Goal: Information Seeking & Learning: Compare options

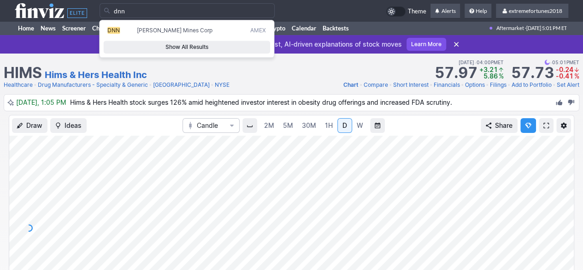
type input "dnn"
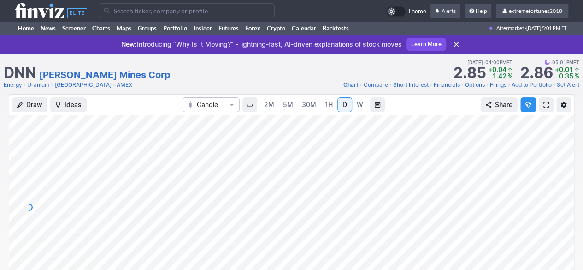
click at [553, 191] on div at bounding box center [291, 207] width 565 height 184
drag, startPoint x: 560, startPoint y: 196, endPoint x: 560, endPoint y: 153, distance: 43.3
click at [560, 153] on div at bounding box center [563, 204] width 19 height 161
click at [533, 215] on div at bounding box center [291, 207] width 565 height 184
click at [551, 221] on div at bounding box center [291, 207] width 565 height 184
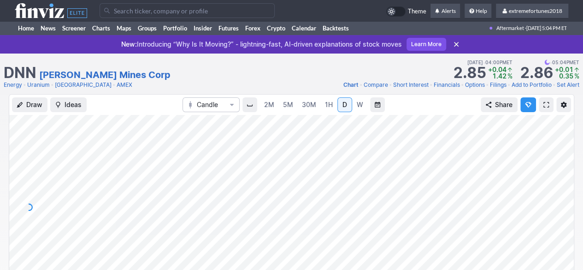
click at [147, 12] on input "Search" at bounding box center [187, 10] width 175 height 15
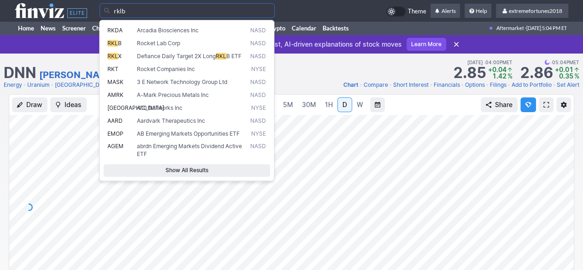
type input "rklb"
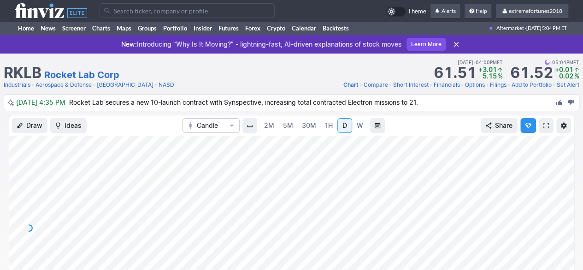
drag, startPoint x: 560, startPoint y: 213, endPoint x: 558, endPoint y: 222, distance: 9.1
click at [558, 222] on div at bounding box center [563, 225] width 19 height 161
drag, startPoint x: 565, startPoint y: 216, endPoint x: 565, endPoint y: 165, distance: 51.6
click at [565, 165] on div at bounding box center [563, 225] width 19 height 161
drag, startPoint x: 566, startPoint y: 200, endPoint x: 565, endPoint y: 223, distance: 22.1
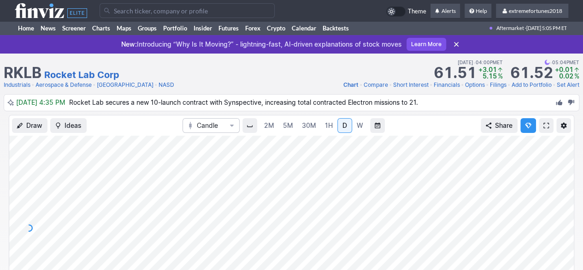
click at [565, 222] on div at bounding box center [563, 225] width 19 height 161
drag, startPoint x: 565, startPoint y: 219, endPoint x: 563, endPoint y: 230, distance: 10.8
click at [563, 230] on div at bounding box center [563, 225] width 19 height 161
click at [123, 8] on input "Search" at bounding box center [187, 10] width 175 height 15
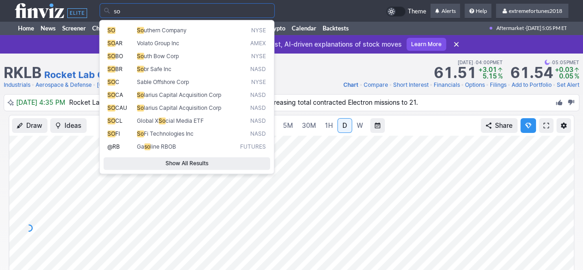
type input "s"
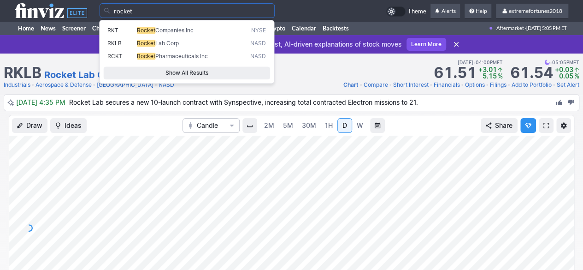
click at [146, 31] on span "Rocket" at bounding box center [146, 30] width 18 height 7
type input "RKT"
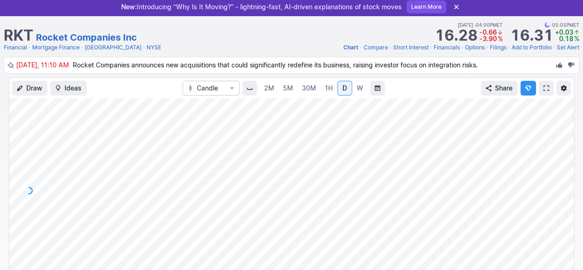
scroll to position [46, 0]
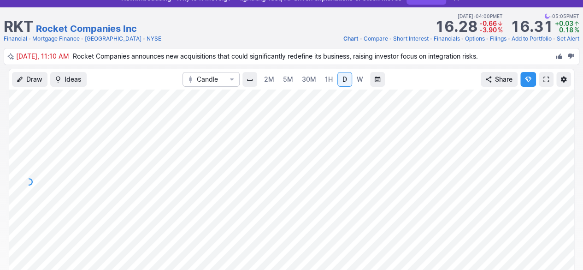
drag, startPoint x: 566, startPoint y: 202, endPoint x: 566, endPoint y: 172, distance: 30.0
click at [566, 172] on div at bounding box center [563, 179] width 19 height 161
click at [416, 182] on div at bounding box center [291, 181] width 565 height 184
drag, startPoint x: 564, startPoint y: 184, endPoint x: 560, endPoint y: 159, distance: 25.3
click at [565, 157] on div at bounding box center [563, 179] width 19 height 161
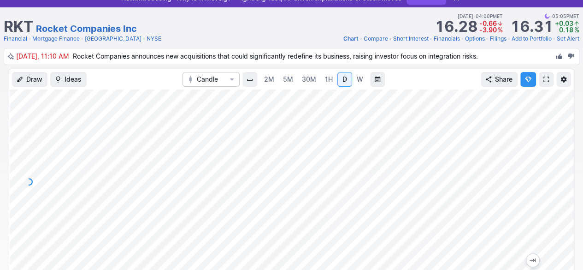
click at [563, 188] on div at bounding box center [563, 179] width 19 height 161
drag, startPoint x: 564, startPoint y: 190, endPoint x: 556, endPoint y: 206, distance: 18.6
click at [562, 202] on div at bounding box center [563, 179] width 19 height 161
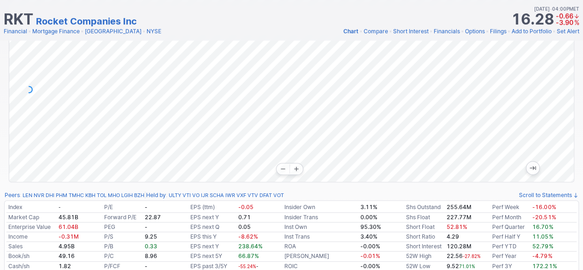
scroll to position [0, 0]
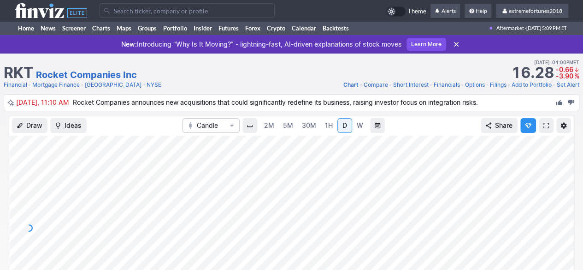
drag, startPoint x: 566, startPoint y: 196, endPoint x: 560, endPoint y: 201, distance: 8.5
click at [565, 201] on div at bounding box center [563, 225] width 19 height 161
click at [134, 12] on input "Search" at bounding box center [187, 10] width 175 height 15
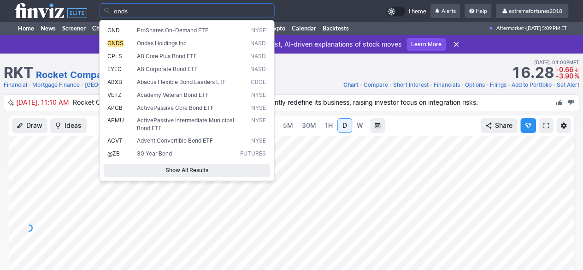
type input "onds"
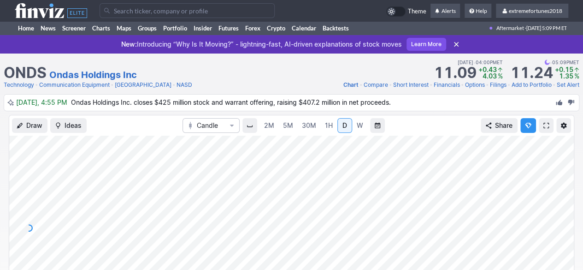
click at [554, 222] on div at bounding box center [291, 228] width 565 height 184
drag, startPoint x: 560, startPoint y: 212, endPoint x: 557, endPoint y: 221, distance: 10.2
click at [558, 220] on div at bounding box center [563, 225] width 19 height 161
click at [132, 11] on input "Search" at bounding box center [187, 10] width 175 height 15
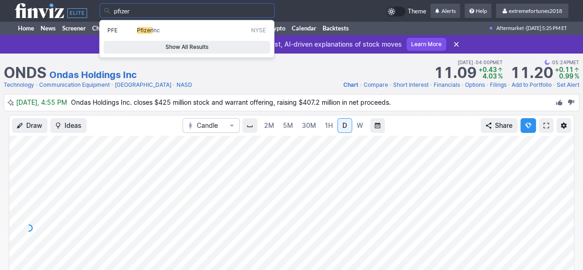
type input "pfizer"
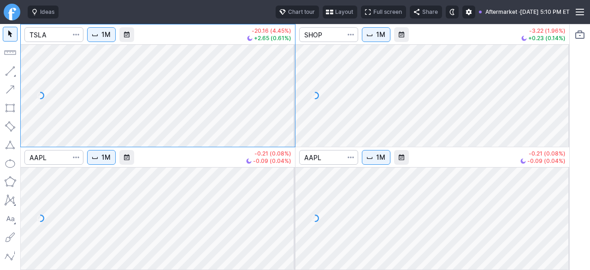
click at [327, 15] on span "button" at bounding box center [330, 11] width 6 height 7
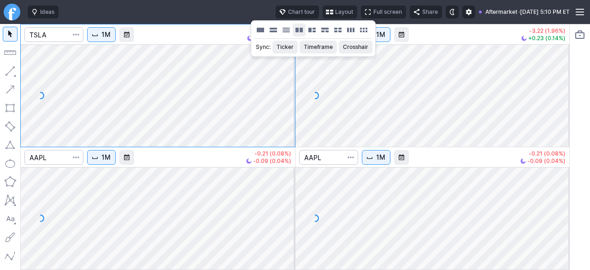
click at [298, 28] on button "Layout" at bounding box center [299, 30] width 13 height 13
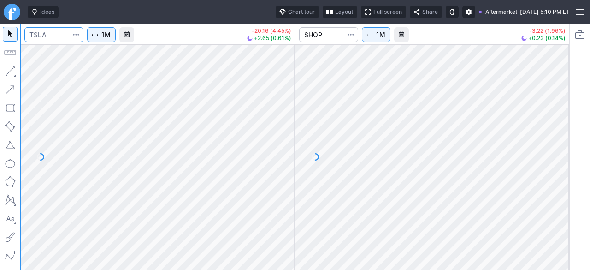
click at [48, 31] on input "Search" at bounding box center [53, 34] width 59 height 15
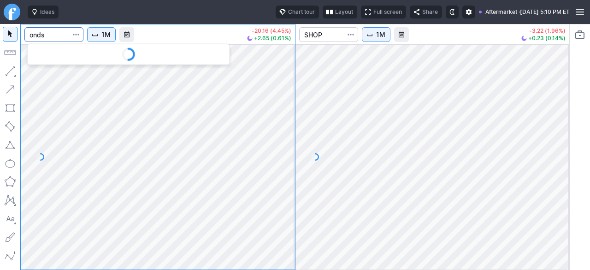
type input "onds"
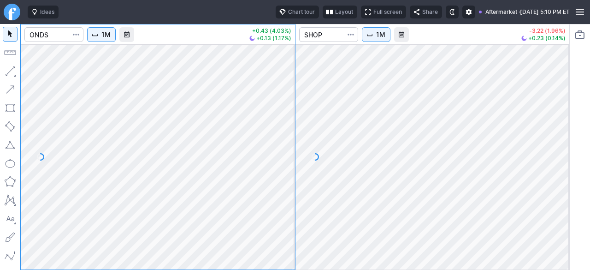
click at [109, 37] on span "1M" at bounding box center [105, 34] width 9 height 9
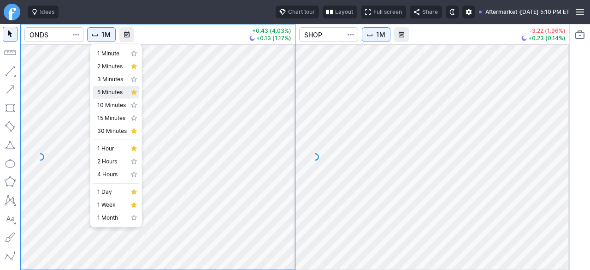
click at [107, 89] on span "5 Minutes" at bounding box center [111, 92] width 29 height 9
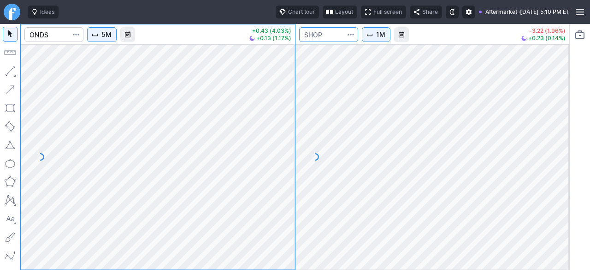
click at [332, 36] on input "Search" at bounding box center [328, 34] width 59 height 15
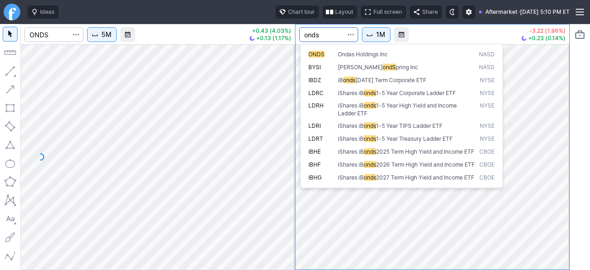
type input "onds"
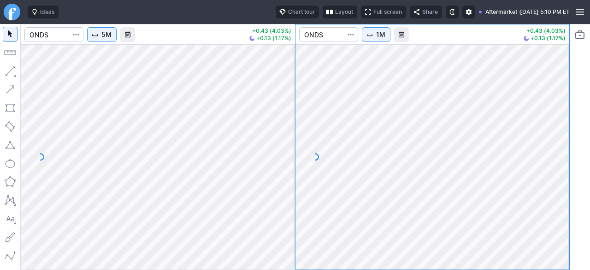
click at [550, 131] on div at bounding box center [432, 156] width 274 height 225
click at [556, 150] on div at bounding box center [432, 156] width 274 height 225
drag, startPoint x: 556, startPoint y: 172, endPoint x: 553, endPoint y: 203, distance: 31.0
click at [557, 200] on div at bounding box center [559, 154] width 19 height 202
click at [378, 36] on span "1M" at bounding box center [380, 34] width 9 height 9
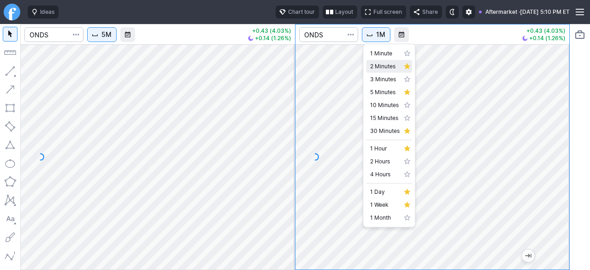
click at [374, 71] on span "2 Minutes" at bounding box center [384, 66] width 29 height 9
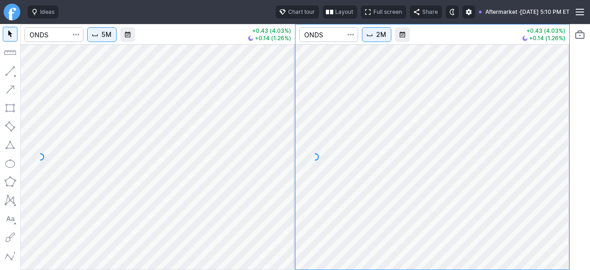
drag, startPoint x: 559, startPoint y: 121, endPoint x: 553, endPoint y: 149, distance: 28.7
click at [554, 149] on div at bounding box center [559, 154] width 19 height 202
drag, startPoint x: 560, startPoint y: 175, endPoint x: 552, endPoint y: 197, distance: 22.9
click at [558, 192] on div at bounding box center [559, 154] width 19 height 202
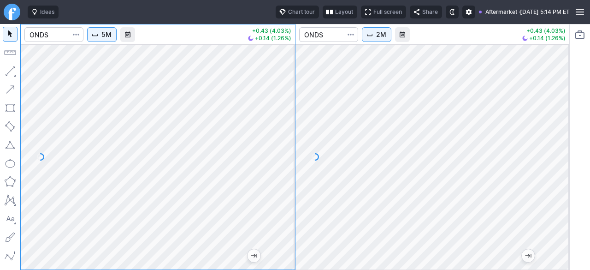
drag, startPoint x: 286, startPoint y: 208, endPoint x: 280, endPoint y: 212, distance: 6.6
click at [285, 211] on div at bounding box center [285, 154] width 19 height 202
drag, startPoint x: 289, startPoint y: 207, endPoint x: 289, endPoint y: 184, distance: 22.6
click at [289, 185] on div at bounding box center [285, 154] width 19 height 202
drag, startPoint x: 560, startPoint y: 166, endPoint x: 551, endPoint y: 174, distance: 11.8
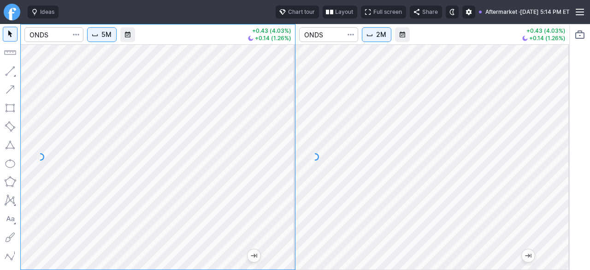
click at [558, 172] on div at bounding box center [559, 154] width 19 height 202
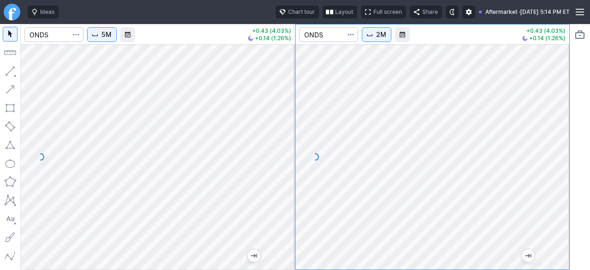
drag, startPoint x: 555, startPoint y: 132, endPoint x: 555, endPoint y: 141, distance: 8.8
click at [555, 141] on div at bounding box center [559, 154] width 19 height 202
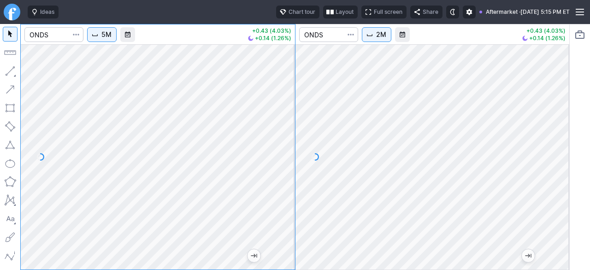
drag, startPoint x: 283, startPoint y: 126, endPoint x: 285, endPoint y: 153, distance: 26.8
click at [287, 150] on div at bounding box center [285, 154] width 19 height 202
drag, startPoint x: 287, startPoint y: 165, endPoint x: 277, endPoint y: 189, distance: 25.6
click at [284, 186] on div at bounding box center [285, 154] width 19 height 202
click at [287, 160] on div at bounding box center [285, 154] width 19 height 202
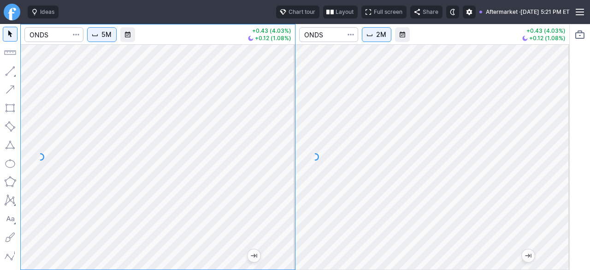
click at [285, 126] on div at bounding box center [285, 154] width 19 height 202
drag, startPoint x: 289, startPoint y: 107, endPoint x: 280, endPoint y: 140, distance: 33.3
click at [280, 140] on div at bounding box center [285, 154] width 19 height 202
drag, startPoint x: 286, startPoint y: 156, endPoint x: 281, endPoint y: 170, distance: 14.6
click at [281, 170] on div at bounding box center [285, 154] width 19 height 202
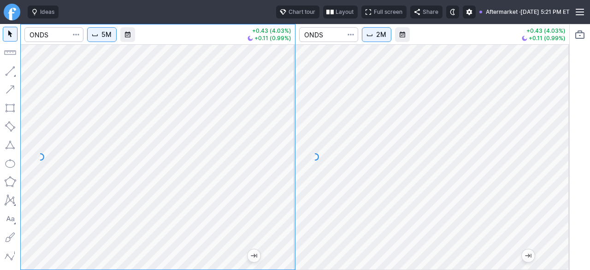
drag, startPoint x: 283, startPoint y: 199, endPoint x: 283, endPoint y: 135, distance: 63.6
click at [283, 135] on div at bounding box center [285, 154] width 19 height 202
click at [0, 223] on html "Ideas Chart tour Layout Full screen Share Aftermarket · Tue OCT 07 2025 5:21 PM…" at bounding box center [295, 135] width 590 height 270
click at [289, 168] on div at bounding box center [285, 154] width 19 height 202
drag, startPoint x: 287, startPoint y: 157, endPoint x: 278, endPoint y: 210, distance: 53.3
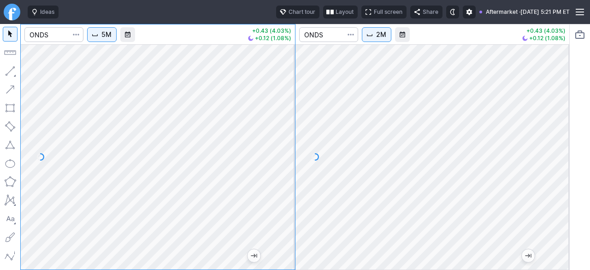
click at [282, 210] on div at bounding box center [285, 154] width 19 height 202
click at [293, 144] on div at bounding box center [158, 156] width 274 height 225
drag, startPoint x: 289, startPoint y: 188, endPoint x: 280, endPoint y: 175, distance: 16.0
click at [280, 175] on div at bounding box center [285, 154] width 19 height 202
drag, startPoint x: 281, startPoint y: 117, endPoint x: 281, endPoint y: 149, distance: 32.3
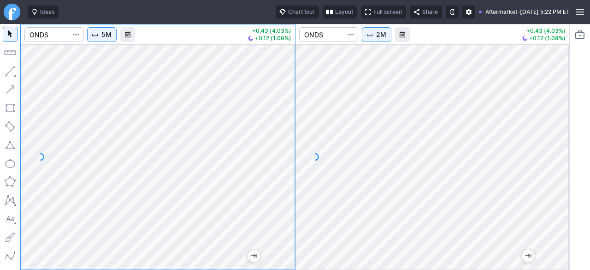
click at [287, 148] on div at bounding box center [285, 154] width 19 height 202
click at [555, 162] on div at bounding box center [432, 156] width 274 height 225
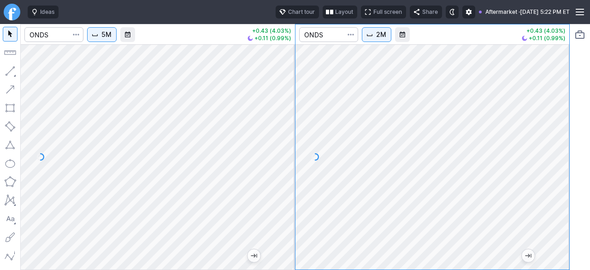
click at [557, 176] on div at bounding box center [432, 156] width 274 height 225
click at [555, 148] on div at bounding box center [432, 156] width 274 height 225
click at [538, 199] on div at bounding box center [432, 156] width 274 height 225
drag, startPoint x: 565, startPoint y: 190, endPoint x: 560, endPoint y: 168, distance: 22.5
click at [561, 169] on div at bounding box center [559, 154] width 19 height 202
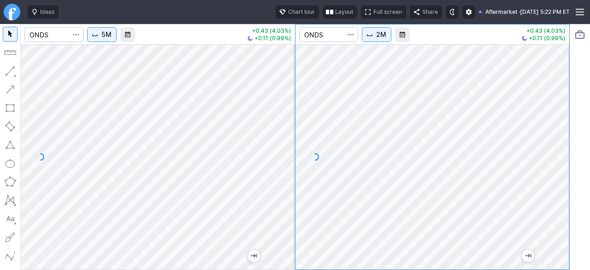
drag, startPoint x: 554, startPoint y: 201, endPoint x: 555, endPoint y: 154, distance: 47.0
click at [555, 154] on div at bounding box center [559, 154] width 19 height 202
drag, startPoint x: 559, startPoint y: 208, endPoint x: 559, endPoint y: 166, distance: 41.9
click at [559, 166] on div at bounding box center [559, 154] width 19 height 202
drag, startPoint x: 559, startPoint y: 166, endPoint x: 560, endPoint y: 190, distance: 24.0
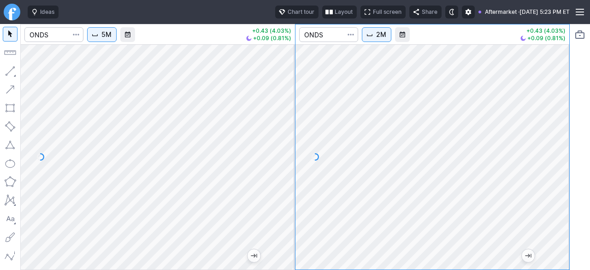
click at [560, 190] on div at bounding box center [559, 154] width 19 height 202
click at [51, 36] on input "Search" at bounding box center [53, 34] width 59 height 15
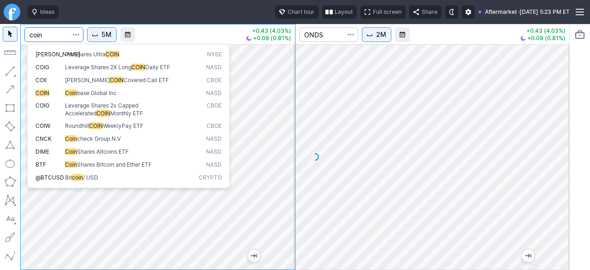
type input "coin"
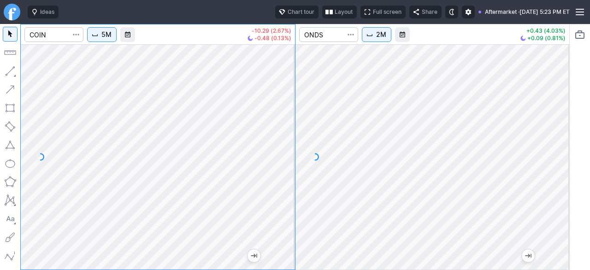
click at [275, 203] on div at bounding box center [158, 156] width 274 height 225
click at [284, 147] on div at bounding box center [285, 154] width 19 height 202
click at [101, 33] on button "5M" at bounding box center [101, 34] width 29 height 15
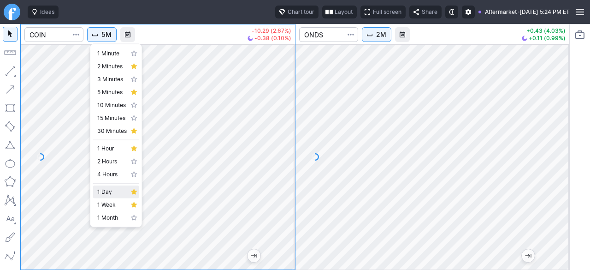
click at [117, 195] on span "1 Day" at bounding box center [111, 191] width 29 height 9
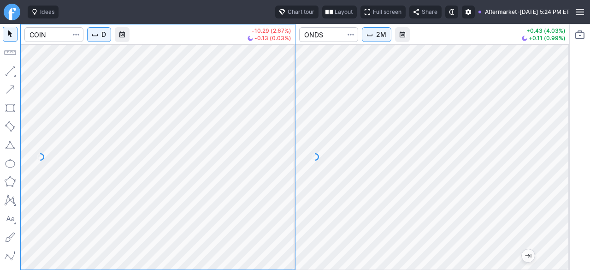
click at [97, 30] on button "D" at bounding box center [99, 34] width 24 height 15
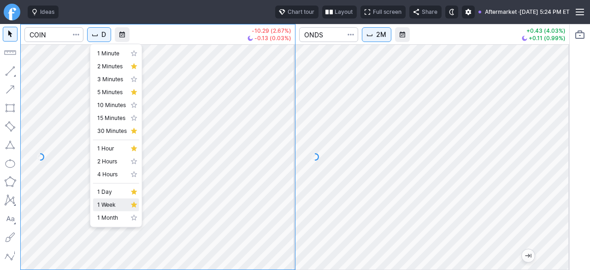
click at [104, 206] on span "1 Week" at bounding box center [111, 204] width 29 height 9
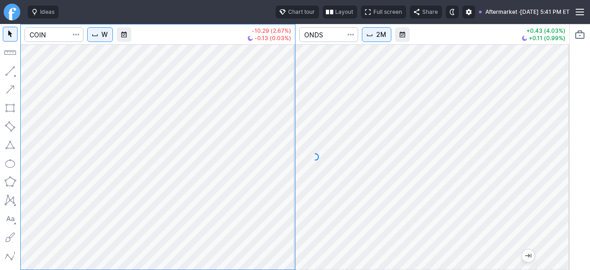
drag, startPoint x: 281, startPoint y: 179, endPoint x: 277, endPoint y: 189, distance: 10.7
click at [277, 189] on div at bounding box center [285, 154] width 19 height 202
click at [99, 36] on span "Interval" at bounding box center [94, 34] width 7 height 7
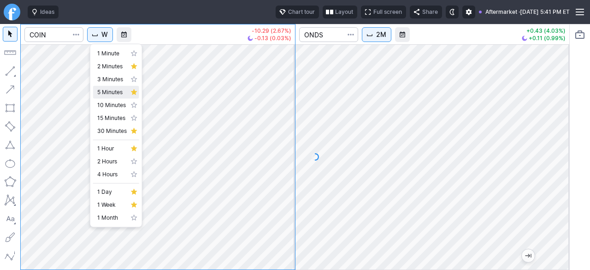
drag, startPoint x: 107, startPoint y: 91, endPoint x: 123, endPoint y: 91, distance: 15.2
click at [107, 91] on span "5 Minutes" at bounding box center [111, 92] width 29 height 9
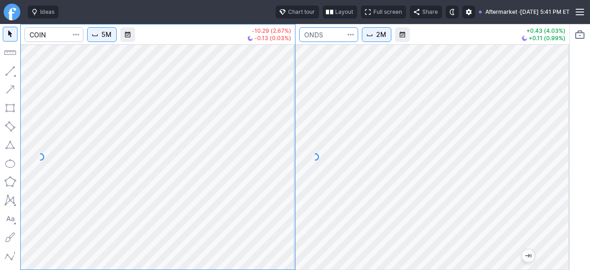
click at [335, 34] on input "Search" at bounding box center [328, 34] width 59 height 15
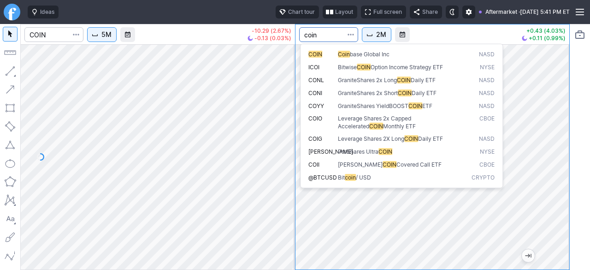
type input "coin"
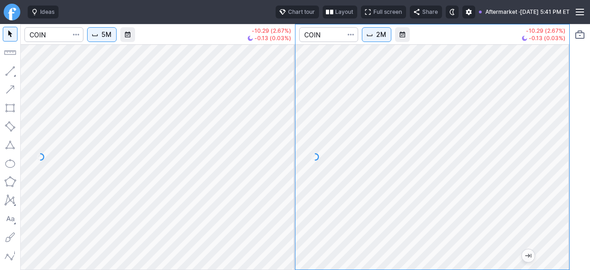
click at [589, 150] on html "Ideas Chart tour Layout Full screen Share Aftermarket · Tue OCT 07 2025 5:41 PM…" at bounding box center [295, 135] width 590 height 270
click at [539, 198] on div at bounding box center [432, 156] width 274 height 225
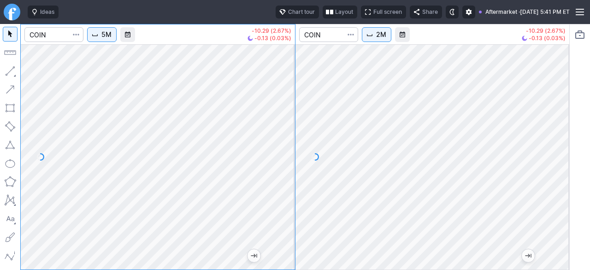
drag, startPoint x: 562, startPoint y: 184, endPoint x: 562, endPoint y: 147, distance: 36.4
click at [562, 147] on div at bounding box center [559, 154] width 19 height 202
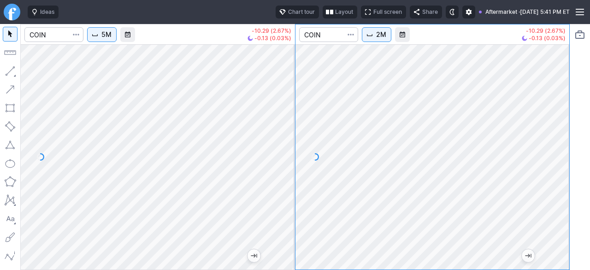
drag, startPoint x: 562, startPoint y: 203, endPoint x: 551, endPoint y: 215, distance: 16.0
click at [557, 214] on div at bounding box center [559, 154] width 19 height 202
drag, startPoint x: 560, startPoint y: 158, endPoint x: 554, endPoint y: 189, distance: 31.1
click at [556, 184] on div at bounding box center [559, 154] width 19 height 202
drag, startPoint x: 556, startPoint y: 175, endPoint x: 555, endPoint y: 165, distance: 9.7
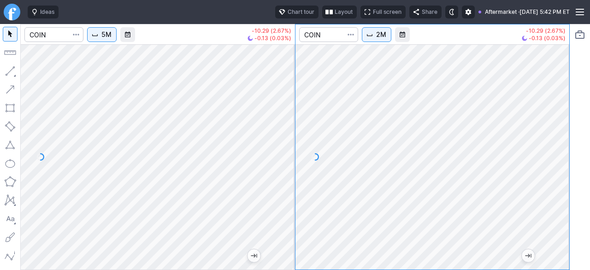
click at [555, 165] on div at bounding box center [559, 154] width 19 height 202
drag, startPoint x: 558, startPoint y: 153, endPoint x: 550, endPoint y: 182, distance: 30.4
click at [553, 183] on div at bounding box center [559, 154] width 19 height 202
drag, startPoint x: 561, startPoint y: 143, endPoint x: 561, endPoint y: 193, distance: 49.8
click at [561, 181] on div at bounding box center [559, 154] width 19 height 202
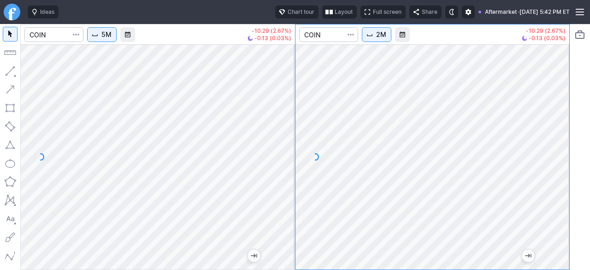
drag, startPoint x: 283, startPoint y: 130, endPoint x: 283, endPoint y: 114, distance: 16.6
click at [283, 114] on div at bounding box center [285, 154] width 19 height 202
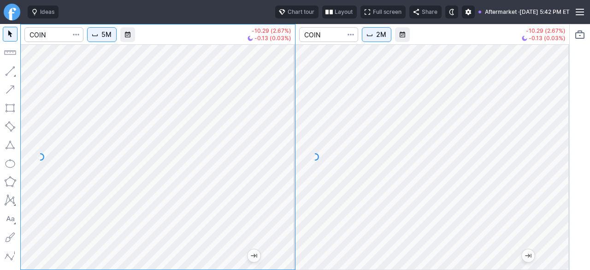
drag, startPoint x: 286, startPoint y: 115, endPoint x: 281, endPoint y: 153, distance: 39.0
click at [281, 153] on div at bounding box center [285, 154] width 19 height 202
click at [297, 153] on div "5M -10.29 (2.67%) -0.13 (0.03%) 2M -10.29 (2.67%) -0.13 (0.03%)" at bounding box center [294, 147] width 549 height 246
drag, startPoint x: 295, startPoint y: 160, endPoint x: 290, endPoint y: 159, distance: 4.7
click at [290, 159] on div at bounding box center [285, 154] width 19 height 202
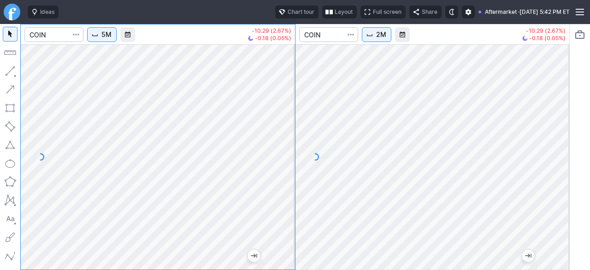
click at [291, 155] on div at bounding box center [285, 154] width 19 height 202
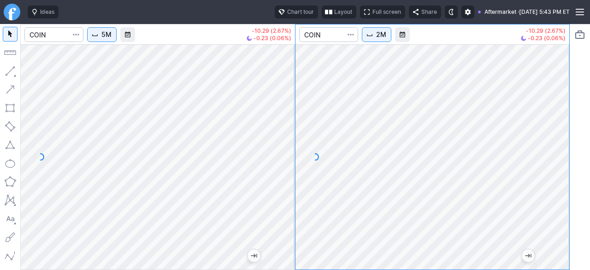
drag, startPoint x: 567, startPoint y: 171, endPoint x: 558, endPoint y: 154, distance: 19.4
click at [570, 154] on div "5M -10.29 (2.67%) -0.23 (0.06%) 2M -10.29 (2.67%) -0.23 (0.06%)" at bounding box center [295, 147] width 590 height 246
drag, startPoint x: 280, startPoint y: 141, endPoint x: 280, endPoint y: 148, distance: 6.9
click at [281, 147] on div at bounding box center [285, 154] width 19 height 202
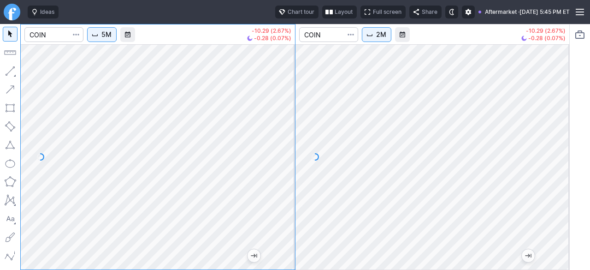
drag, startPoint x: 285, startPoint y: 141, endPoint x: 287, endPoint y: 178, distance: 37.8
click at [286, 173] on div at bounding box center [285, 154] width 19 height 202
drag, startPoint x: 281, startPoint y: 173, endPoint x: 282, endPoint y: 141, distance: 31.4
click at [282, 141] on div at bounding box center [285, 154] width 19 height 202
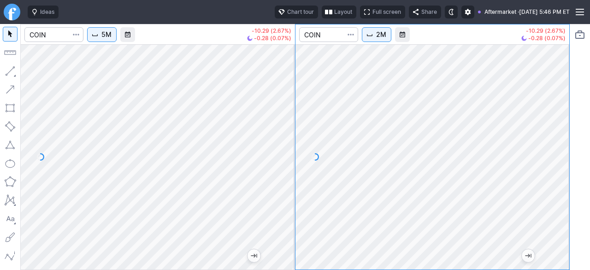
click at [559, 161] on div at bounding box center [559, 154] width 19 height 202
click at [273, 201] on div "5M -10.29 (2.67%) -0.28 (0.07%) 2M -10.29 (2.67%) -0.28 (0.07%)" at bounding box center [294, 147] width 549 height 246
click at [290, 190] on div "5M -10.29 (2.67%) -0.28 (0.07%) 2M -10.29 (2.67%) -0.28 (0.07%)" at bounding box center [294, 147] width 549 height 246
drag, startPoint x: 286, startPoint y: 153, endPoint x: 289, endPoint y: 159, distance: 6.9
click at [289, 159] on div at bounding box center [285, 154] width 19 height 202
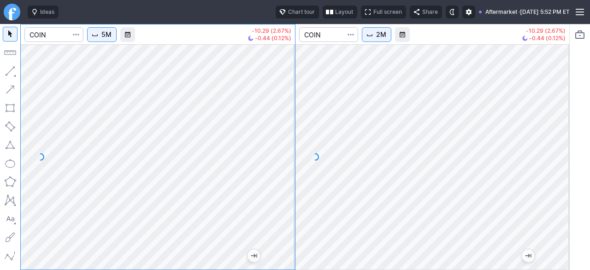
click at [298, 151] on div "5M -10.29 (2.67%) -0.44 (0.12%) 2M -10.29 (2.67%) -0.44 (0.12%)" at bounding box center [294, 147] width 549 height 246
click at [206, 173] on div at bounding box center [158, 156] width 274 height 225
drag, startPoint x: 283, startPoint y: 140, endPoint x: 287, endPoint y: 148, distance: 9.1
click at [287, 148] on div at bounding box center [285, 154] width 19 height 202
click at [291, 139] on div at bounding box center [158, 156] width 274 height 225
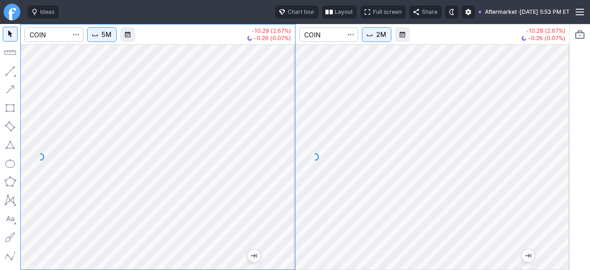
drag, startPoint x: 289, startPoint y: 206, endPoint x: 295, endPoint y: 182, distance: 24.9
click at [295, 182] on div at bounding box center [285, 154] width 19 height 202
drag, startPoint x: 289, startPoint y: 130, endPoint x: 282, endPoint y: 100, distance: 31.0
click at [289, 100] on div at bounding box center [285, 154] width 19 height 202
drag, startPoint x: 284, startPoint y: 185, endPoint x: 278, endPoint y: 166, distance: 20.0
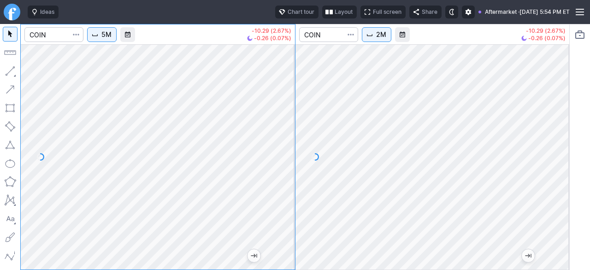
click at [282, 167] on div at bounding box center [285, 154] width 19 height 202
click at [263, 182] on div at bounding box center [158, 156] width 274 height 225
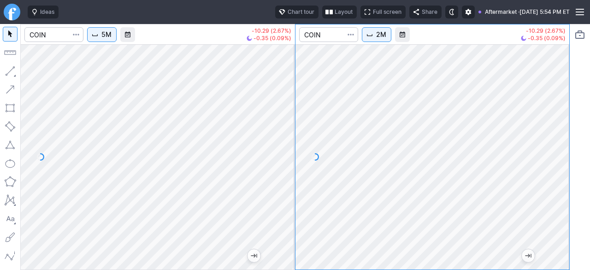
drag, startPoint x: 286, startPoint y: 153, endPoint x: 570, endPoint y: 151, distance: 283.9
click at [586, 145] on div "5M -10.29 (2.67%) -0.35 (0.09%) 2M -10.29 (2.67%) -0.35 (0.09%)" at bounding box center [295, 147] width 590 height 246
click at [583, 141] on div "5M -10.29 (2.67%) -0.35 (0.09%) 2M -10.29 (2.67%) -0.35 (0.09%)" at bounding box center [295, 147] width 590 height 246
click at [589, 127] on html "Ideas Chart tour Layout Full screen Share Aftermarket · Tue OCT 07 2025 5:54 PM…" at bounding box center [295, 135] width 590 height 270
drag, startPoint x: 287, startPoint y: 153, endPoint x: 279, endPoint y: 196, distance: 43.6
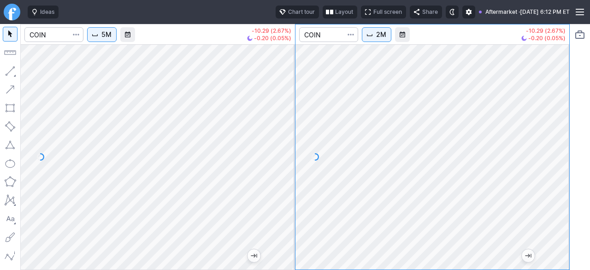
click at [279, 196] on div at bounding box center [285, 154] width 19 height 202
click at [251, 209] on div "5M -10.29 (2.67%) -0.20 (0.05%) 2M -10.29 (2.67%) -0.20 (0.05%)" at bounding box center [294, 147] width 549 height 246
drag, startPoint x: 563, startPoint y: 159, endPoint x: 564, endPoint y: 106, distance: 52.5
click at [565, 106] on div at bounding box center [559, 154] width 19 height 202
drag, startPoint x: 566, startPoint y: 126, endPoint x: 562, endPoint y: 153, distance: 27.1
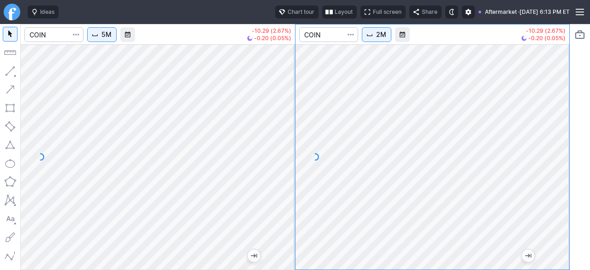
click at [562, 152] on div at bounding box center [559, 154] width 19 height 202
drag, startPoint x: 556, startPoint y: 153, endPoint x: 556, endPoint y: 165, distance: 12.0
click at [556, 164] on div at bounding box center [559, 154] width 19 height 202
drag, startPoint x: 564, startPoint y: 189, endPoint x: 562, endPoint y: 193, distance: 5.0
click at [563, 192] on div at bounding box center [559, 154] width 19 height 202
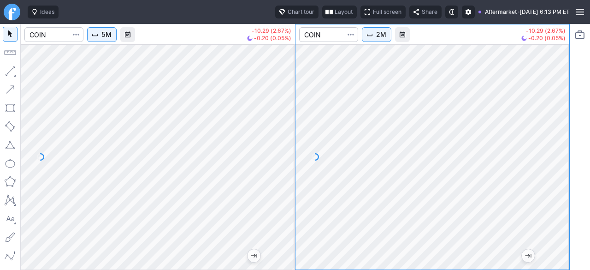
drag, startPoint x: 287, startPoint y: 202, endPoint x: 291, endPoint y: 152, distance: 50.9
click at [291, 152] on div at bounding box center [285, 154] width 19 height 202
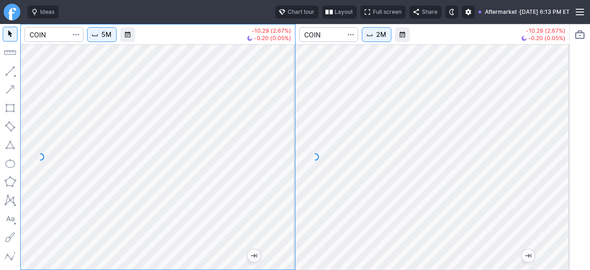
drag, startPoint x: 283, startPoint y: 139, endPoint x: 278, endPoint y: 166, distance: 28.0
click at [283, 165] on div at bounding box center [285, 154] width 19 height 202
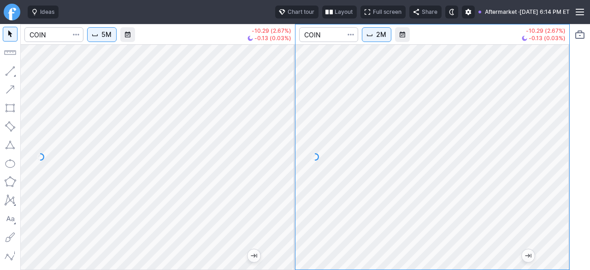
click at [555, 185] on div at bounding box center [559, 154] width 19 height 202
drag, startPoint x: 562, startPoint y: 175, endPoint x: 559, endPoint y: 130, distance: 45.3
click at [559, 130] on div at bounding box center [559, 154] width 19 height 202
drag, startPoint x: 559, startPoint y: 147, endPoint x: 551, endPoint y: 157, distance: 12.1
click at [559, 154] on div at bounding box center [559, 154] width 19 height 202
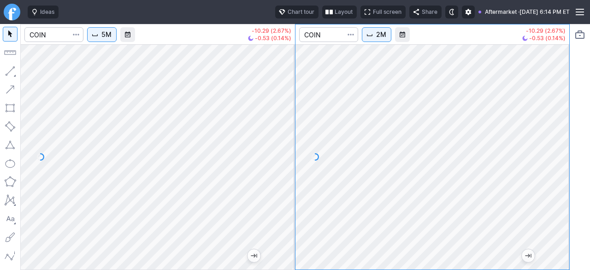
drag, startPoint x: 557, startPoint y: 182, endPoint x: 558, endPoint y: 190, distance: 8.4
click at [558, 190] on div at bounding box center [559, 154] width 19 height 202
drag, startPoint x: 558, startPoint y: 168, endPoint x: 558, endPoint y: 149, distance: 18.9
click at [558, 149] on div at bounding box center [559, 154] width 19 height 202
drag, startPoint x: 561, startPoint y: 166, endPoint x: 561, endPoint y: 172, distance: 5.5
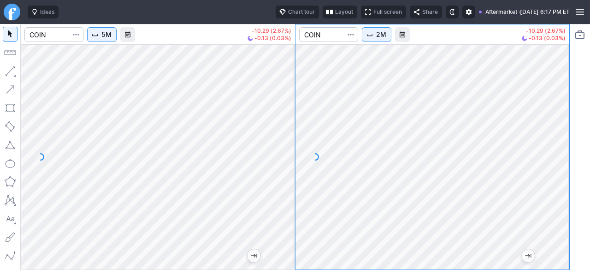
click at [561, 172] on div at bounding box center [559, 154] width 19 height 202
drag, startPoint x: 559, startPoint y: 171, endPoint x: 554, endPoint y: 175, distance: 6.2
click at [557, 179] on div at bounding box center [559, 154] width 19 height 202
drag, startPoint x: 562, startPoint y: 204, endPoint x: 554, endPoint y: 187, distance: 18.8
click at [554, 187] on div at bounding box center [559, 154] width 19 height 202
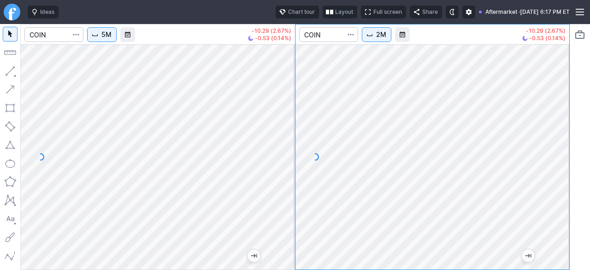
drag, startPoint x: 552, startPoint y: 138, endPoint x: 554, endPoint y: 153, distance: 15.8
click at [554, 153] on div at bounding box center [559, 154] width 19 height 202
drag, startPoint x: 557, startPoint y: 177, endPoint x: 559, endPoint y: 205, distance: 28.6
click at [559, 205] on div at bounding box center [559, 154] width 19 height 202
drag, startPoint x: 554, startPoint y: 183, endPoint x: 558, endPoint y: 176, distance: 8.1
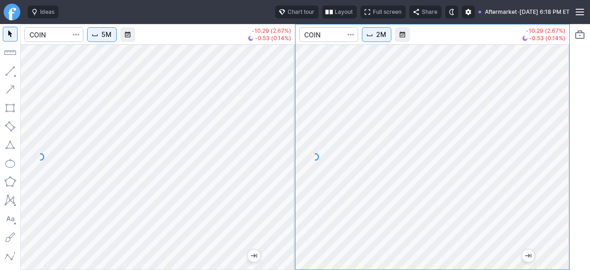
click at [558, 176] on div at bounding box center [559, 154] width 19 height 202
drag, startPoint x: 287, startPoint y: 204, endPoint x: 277, endPoint y: 198, distance: 11.3
click at [277, 198] on div at bounding box center [285, 154] width 19 height 202
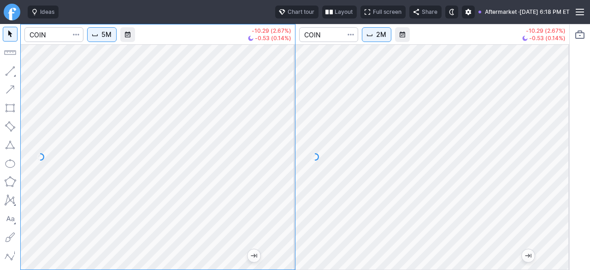
drag, startPoint x: 569, startPoint y: 203, endPoint x: 564, endPoint y: 175, distance: 28.6
click at [564, 175] on div "5M -10.29 (2.67%) -0.53 (0.14%) 2M -10.29 (2.67%) -0.53 (0.14%)" at bounding box center [294, 147] width 549 height 246
drag, startPoint x: 558, startPoint y: 201, endPoint x: 560, endPoint y: 181, distance: 20.4
click at [560, 181] on div at bounding box center [559, 154] width 19 height 202
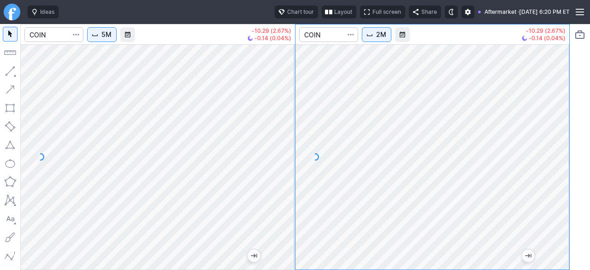
drag, startPoint x: 291, startPoint y: 141, endPoint x: 287, endPoint y: 177, distance: 36.1
click at [287, 177] on div at bounding box center [285, 154] width 19 height 202
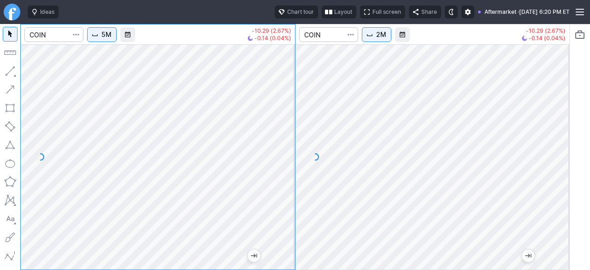
drag, startPoint x: 563, startPoint y: 168, endPoint x: 552, endPoint y: 198, distance: 31.5
click at [563, 193] on div at bounding box center [559, 154] width 19 height 202
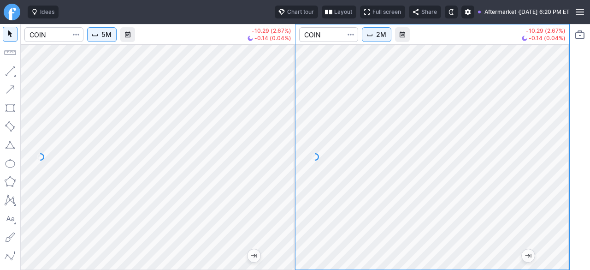
drag, startPoint x: 565, startPoint y: 143, endPoint x: 558, endPoint y: 177, distance: 35.3
click at [558, 177] on div at bounding box center [559, 154] width 19 height 202
drag, startPoint x: 571, startPoint y: 170, endPoint x: 564, endPoint y: 187, distance: 17.8
click at [564, 186] on div "5M -10.29 (2.67%) -0.14 (0.04%) 2M -10.29 (2.67%) -0.14 (0.04%)" at bounding box center [295, 147] width 590 height 246
drag, startPoint x: 560, startPoint y: 187, endPoint x: 560, endPoint y: 198, distance: 11.1
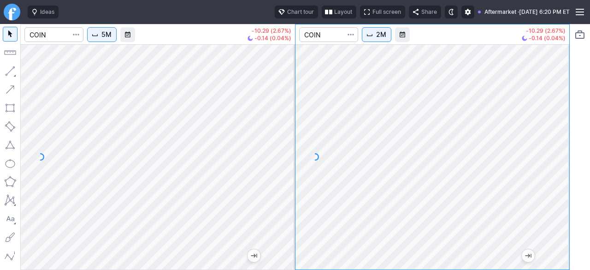
click at [560, 197] on div at bounding box center [559, 154] width 19 height 202
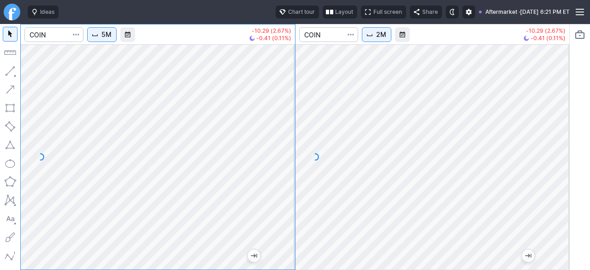
drag, startPoint x: 290, startPoint y: 130, endPoint x: 287, endPoint y: 153, distance: 23.7
click at [290, 150] on div at bounding box center [285, 154] width 19 height 202
drag, startPoint x: 282, startPoint y: 165, endPoint x: 278, endPoint y: 179, distance: 15.2
click at [280, 180] on div at bounding box center [285, 154] width 19 height 202
drag, startPoint x: 286, startPoint y: 179, endPoint x: 286, endPoint y: 140, distance: 39.6
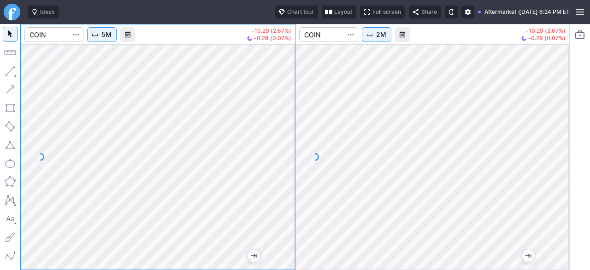
click at [286, 140] on div at bounding box center [285, 154] width 19 height 202
drag, startPoint x: 286, startPoint y: 140, endPoint x: 284, endPoint y: 152, distance: 12.1
click at [284, 152] on div at bounding box center [285, 154] width 19 height 202
drag, startPoint x: 284, startPoint y: 164, endPoint x: 289, endPoint y: 144, distance: 20.5
click at [289, 144] on div at bounding box center [285, 154] width 19 height 202
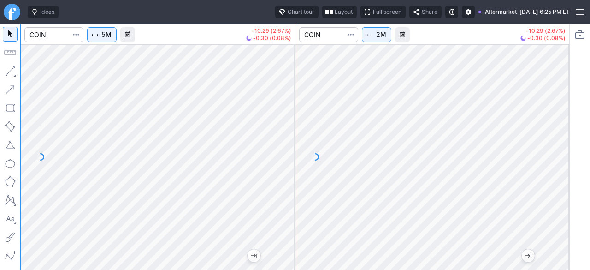
drag, startPoint x: 284, startPoint y: 192, endPoint x: 290, endPoint y: 168, distance: 24.8
click at [290, 168] on div at bounding box center [285, 154] width 19 height 202
drag, startPoint x: 281, startPoint y: 177, endPoint x: 277, endPoint y: 181, distance: 6.2
click at [277, 181] on div at bounding box center [285, 154] width 19 height 202
drag, startPoint x: 285, startPoint y: 174, endPoint x: 283, endPoint y: 195, distance: 20.8
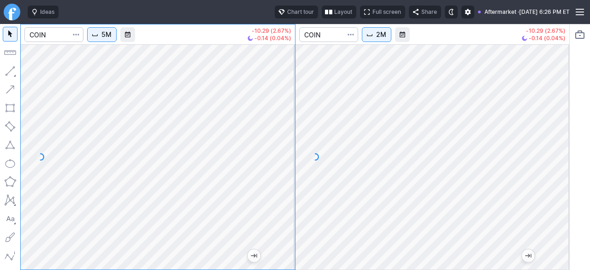
click at [283, 193] on div at bounding box center [285, 154] width 19 height 202
click at [296, 154] on div "5M -10.29 (2.67%) -0.18 (0.05%) 2M -10.29 (2.67%) -0.18 (0.05%)" at bounding box center [294, 147] width 549 height 246
drag, startPoint x: 284, startPoint y: 147, endPoint x: 293, endPoint y: 189, distance: 43.4
click at [291, 184] on div at bounding box center [285, 154] width 19 height 202
drag, startPoint x: 289, startPoint y: 208, endPoint x: 292, endPoint y: 187, distance: 20.9
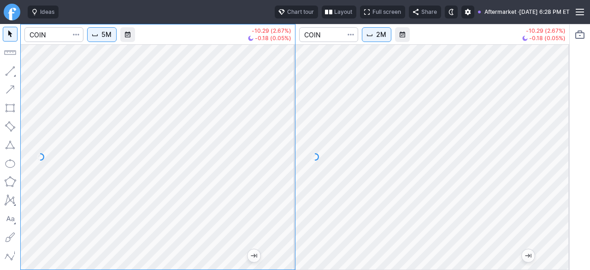
click at [292, 188] on div at bounding box center [285, 154] width 19 height 202
drag, startPoint x: 292, startPoint y: 122, endPoint x: 285, endPoint y: 154, distance: 33.0
click at [295, 146] on div at bounding box center [285, 154] width 19 height 202
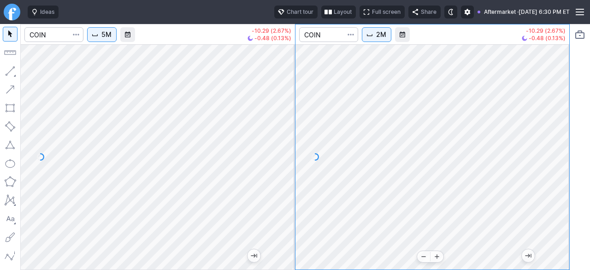
click at [277, 242] on div "5M -10.29 (2.67%) -0.48 (0.13%) 2M -10.29 (2.67%) -0.48 (0.13%)" at bounding box center [294, 147] width 549 height 246
drag, startPoint x: 566, startPoint y: 169, endPoint x: 561, endPoint y: 178, distance: 10.9
click at [562, 177] on div at bounding box center [559, 154] width 19 height 202
drag, startPoint x: 563, startPoint y: 180, endPoint x: 562, endPoint y: 136, distance: 43.8
click at [562, 136] on div at bounding box center [559, 154] width 19 height 202
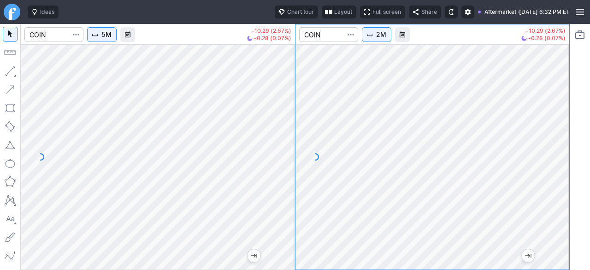
click at [563, 129] on div at bounding box center [432, 156] width 274 height 225
click at [553, 118] on div at bounding box center [432, 156] width 274 height 225
drag, startPoint x: 553, startPoint y: 136, endPoint x: 550, endPoint y: 157, distance: 21.0
click at [553, 156] on div at bounding box center [559, 154] width 19 height 202
drag, startPoint x: 559, startPoint y: 144, endPoint x: 556, endPoint y: 155, distance: 11.8
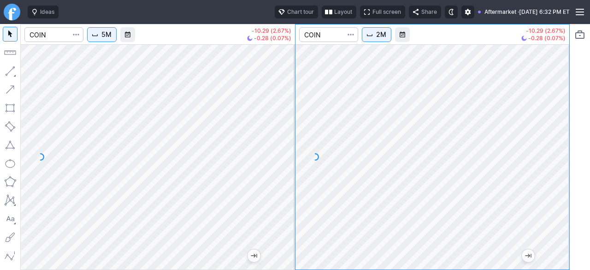
click at [559, 156] on div at bounding box center [559, 154] width 19 height 202
drag, startPoint x: 554, startPoint y: 195, endPoint x: 555, endPoint y: 186, distance: 9.8
click at [554, 187] on div at bounding box center [559, 154] width 19 height 202
drag, startPoint x: 557, startPoint y: 165, endPoint x: 550, endPoint y: 188, distance: 23.2
click at [550, 188] on div at bounding box center [559, 154] width 19 height 202
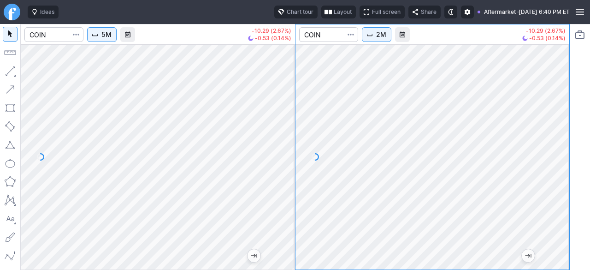
drag, startPoint x: 561, startPoint y: 170, endPoint x: 565, endPoint y: 159, distance: 11.5
click at [565, 159] on div at bounding box center [559, 154] width 19 height 202
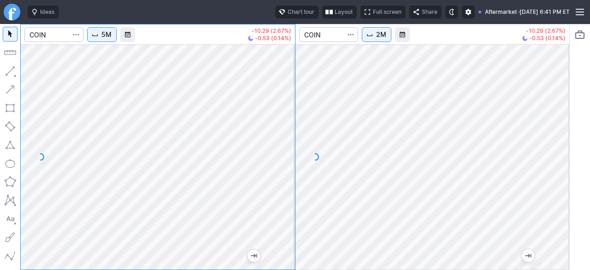
drag, startPoint x: 286, startPoint y: 164, endPoint x: 277, endPoint y: 185, distance: 23.1
click at [281, 182] on div at bounding box center [285, 154] width 19 height 202
click at [291, 148] on div at bounding box center [285, 154] width 19 height 202
drag, startPoint x: 286, startPoint y: 170, endPoint x: 282, endPoint y: 182, distance: 12.7
click at [286, 176] on div at bounding box center [285, 154] width 19 height 202
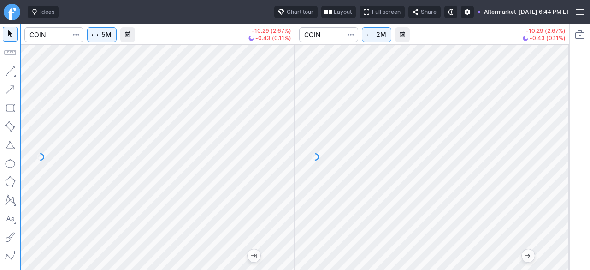
drag, startPoint x: 294, startPoint y: 186, endPoint x: 287, endPoint y: 158, distance: 29.0
click at [287, 158] on div at bounding box center [285, 154] width 19 height 202
click at [2, 235] on div "5M -10.29 (2.67%) -0.43 (0.11%) 2M -10.29 (2.67%) -0.43 (0.11%)" at bounding box center [285, 147] width 570 height 246
click at [282, 177] on div at bounding box center [285, 154] width 19 height 202
click at [2, 189] on div "5M -10.29 (2.67%) -0.43 (0.11%) 2M -10.29 (2.67%) -0.43 (0.11%)" at bounding box center [285, 147] width 570 height 246
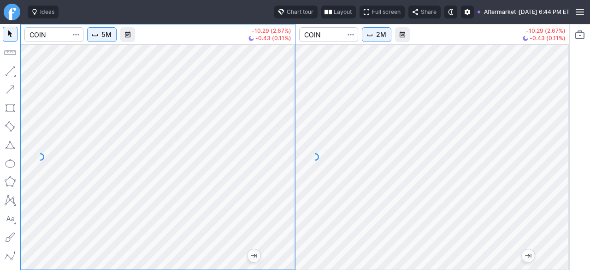
drag, startPoint x: 282, startPoint y: 143, endPoint x: 283, endPoint y: 152, distance: 8.4
click at [283, 152] on div at bounding box center [285, 154] width 19 height 202
drag, startPoint x: 282, startPoint y: 165, endPoint x: 282, endPoint y: 131, distance: 33.2
click at [282, 131] on div at bounding box center [285, 154] width 19 height 202
drag, startPoint x: 288, startPoint y: 123, endPoint x: 278, endPoint y: 134, distance: 14.7
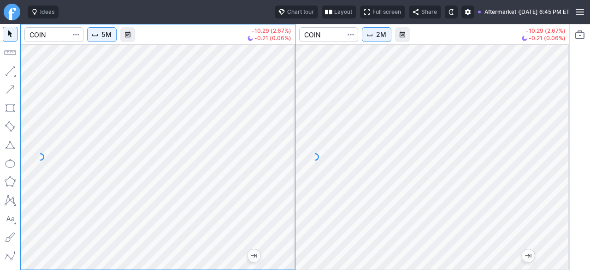
click at [279, 136] on div at bounding box center [285, 154] width 19 height 202
drag, startPoint x: 287, startPoint y: 173, endPoint x: 281, endPoint y: 179, distance: 8.5
click at [287, 177] on div at bounding box center [285, 154] width 19 height 202
drag, startPoint x: 292, startPoint y: 183, endPoint x: 289, endPoint y: 178, distance: 5.3
click at [289, 178] on div at bounding box center [285, 154] width 19 height 202
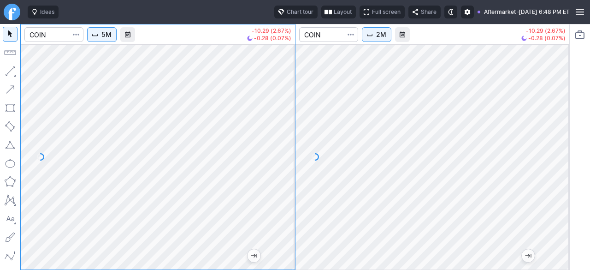
click at [289, 172] on div at bounding box center [285, 154] width 19 height 202
drag, startPoint x: 284, startPoint y: 176, endPoint x: 279, endPoint y: 183, distance: 8.7
click at [280, 183] on div at bounding box center [285, 154] width 19 height 202
drag, startPoint x: 284, startPoint y: 181, endPoint x: 294, endPoint y: 133, distance: 48.9
click at [293, 142] on div at bounding box center [285, 154] width 19 height 202
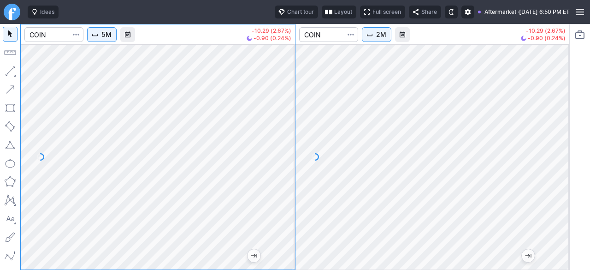
drag, startPoint x: 288, startPoint y: 141, endPoint x: 288, endPoint y: 157, distance: 15.7
click at [288, 156] on div at bounding box center [285, 154] width 19 height 202
drag, startPoint x: 285, startPoint y: 175, endPoint x: 277, endPoint y: 197, distance: 23.3
click at [282, 195] on div at bounding box center [285, 154] width 19 height 202
drag, startPoint x: 288, startPoint y: 180, endPoint x: 287, endPoint y: 199, distance: 18.9
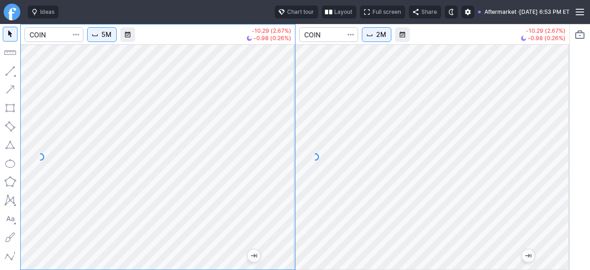
click at [287, 199] on div at bounding box center [285, 154] width 19 height 202
drag, startPoint x: 556, startPoint y: 137, endPoint x: 550, endPoint y: 157, distance: 20.7
click at [550, 157] on div at bounding box center [559, 154] width 19 height 202
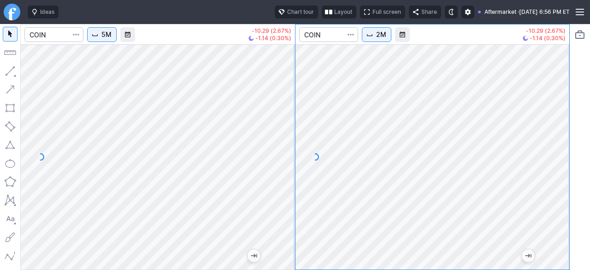
drag, startPoint x: 564, startPoint y: 183, endPoint x: 582, endPoint y: 128, distance: 58.6
click at [582, 128] on div "5M -10.29 (2.67%) -1.14 (0.30%) 2M -10.29 (2.67%) -1.14 (0.30%)" at bounding box center [295, 147] width 590 height 246
drag, startPoint x: 558, startPoint y: 165, endPoint x: 558, endPoint y: 185, distance: 19.8
click at [558, 183] on div at bounding box center [559, 154] width 19 height 202
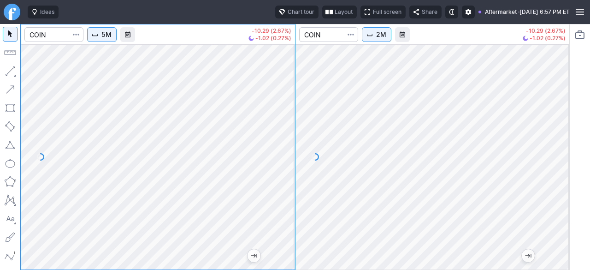
drag, startPoint x: 285, startPoint y: 142, endPoint x: 286, endPoint y: 127, distance: 15.7
click at [286, 127] on div at bounding box center [285, 154] width 19 height 202
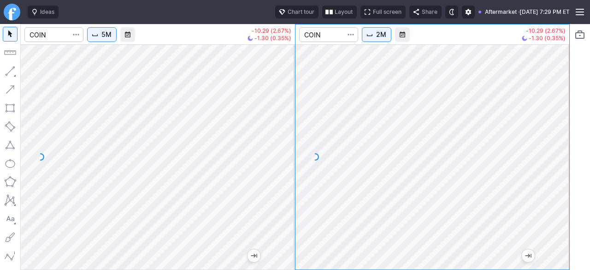
click at [284, 169] on div at bounding box center [285, 154] width 19 height 202
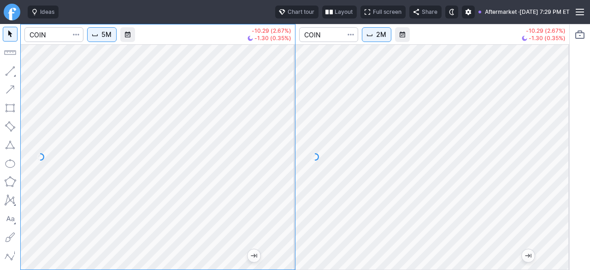
click at [282, 164] on div at bounding box center [285, 154] width 19 height 202
drag, startPoint x: 282, startPoint y: 208, endPoint x: 284, endPoint y: 165, distance: 42.4
click at [286, 166] on div at bounding box center [285, 154] width 19 height 202
click at [283, 170] on div at bounding box center [285, 154] width 19 height 202
drag, startPoint x: 286, startPoint y: 146, endPoint x: 286, endPoint y: 122, distance: 24.0
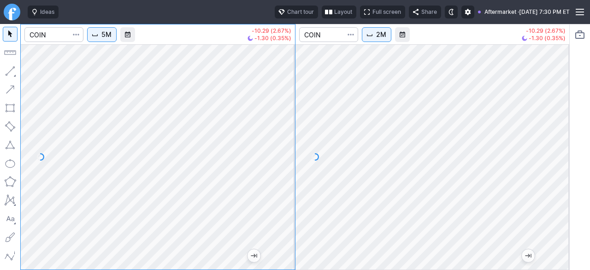
click at [286, 122] on div at bounding box center [285, 154] width 19 height 202
click at [285, 183] on div at bounding box center [285, 154] width 19 height 202
click at [284, 166] on div at bounding box center [285, 154] width 19 height 202
drag, startPoint x: 291, startPoint y: 194, endPoint x: 289, endPoint y: 169, distance: 25.0
click at [289, 169] on div at bounding box center [285, 154] width 19 height 202
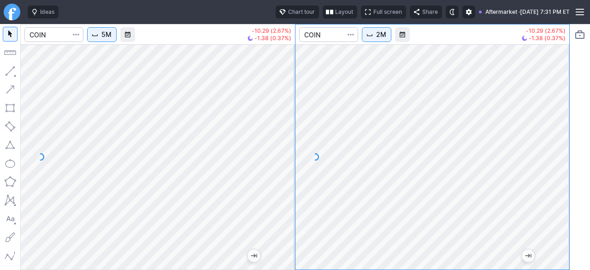
drag, startPoint x: 557, startPoint y: 200, endPoint x: 563, endPoint y: 147, distance: 53.3
click at [563, 147] on div at bounding box center [559, 154] width 19 height 202
click at [556, 177] on div at bounding box center [559, 154] width 19 height 202
drag, startPoint x: 283, startPoint y: 168, endPoint x: 284, endPoint y: 178, distance: 9.7
click at [284, 178] on div at bounding box center [285, 154] width 19 height 202
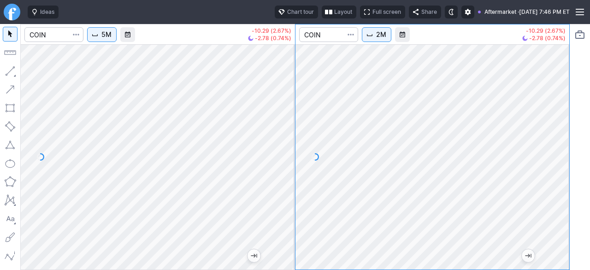
drag, startPoint x: 566, startPoint y: 139, endPoint x: 557, endPoint y: 183, distance: 44.8
click at [558, 184] on div at bounding box center [559, 154] width 19 height 202
drag, startPoint x: 285, startPoint y: 179, endPoint x: 287, endPoint y: 141, distance: 38.3
click at [287, 141] on div at bounding box center [285, 154] width 19 height 202
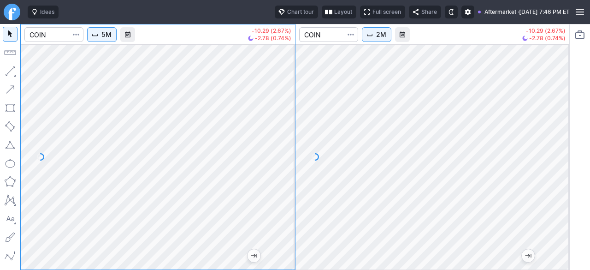
drag, startPoint x: 287, startPoint y: 142, endPoint x: 286, endPoint y: 180, distance: 37.8
click at [287, 180] on div at bounding box center [285, 154] width 19 height 202
drag, startPoint x: 288, startPoint y: 164, endPoint x: 277, endPoint y: 185, distance: 23.5
click at [282, 184] on div at bounding box center [285, 154] width 19 height 202
click at [268, 244] on div at bounding box center [158, 156] width 274 height 225
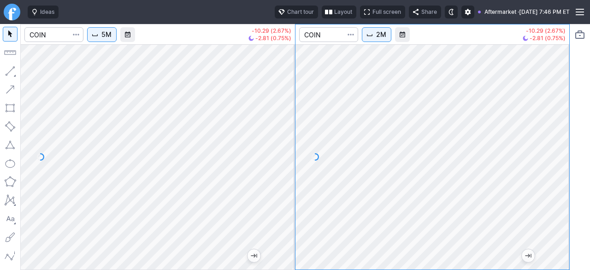
drag, startPoint x: 568, startPoint y: 165, endPoint x: 568, endPoint y: 149, distance: 15.7
click at [568, 149] on div at bounding box center [559, 154] width 19 height 202
drag, startPoint x: 554, startPoint y: 177, endPoint x: 553, endPoint y: 207, distance: 30.9
click at [557, 206] on div at bounding box center [559, 154] width 19 height 202
drag, startPoint x: 560, startPoint y: 140, endPoint x: 562, endPoint y: 132, distance: 8.5
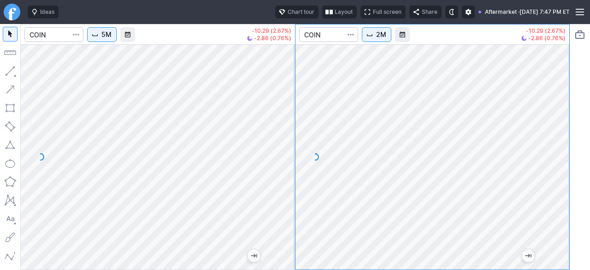
click at [562, 132] on div at bounding box center [559, 154] width 19 height 202
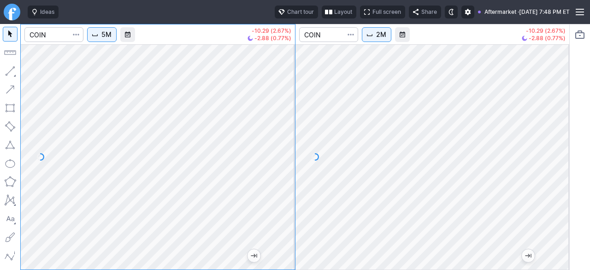
drag, startPoint x: 285, startPoint y: 189, endPoint x: 295, endPoint y: 186, distance: 10.2
click at [285, 190] on div at bounding box center [285, 154] width 19 height 202
click at [17, 141] on div "5M -10.29 (2.67%) -2.88 (0.77%) 2M -10.29 (2.67%) -2.88 (0.77%)" at bounding box center [285, 147] width 570 height 246
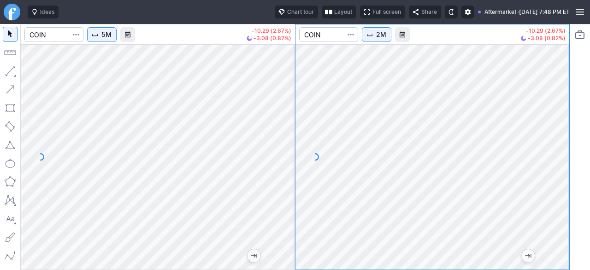
drag, startPoint x: 281, startPoint y: 155, endPoint x: 280, endPoint y: 162, distance: 6.5
click at [281, 158] on div at bounding box center [285, 154] width 19 height 202
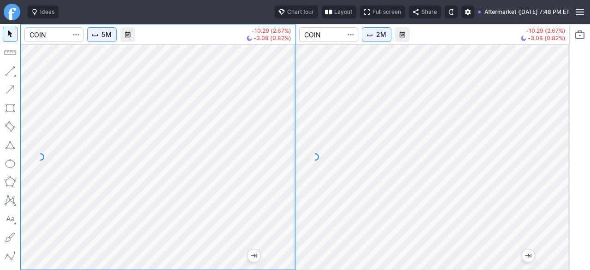
click at [297, 160] on div "5M -10.29 (2.67%) -3.08 (0.82%) 2M -10.29 (2.67%) -3.08 (0.82%)" at bounding box center [294, 147] width 549 height 246
click at [556, 106] on div at bounding box center [432, 156] width 274 height 225
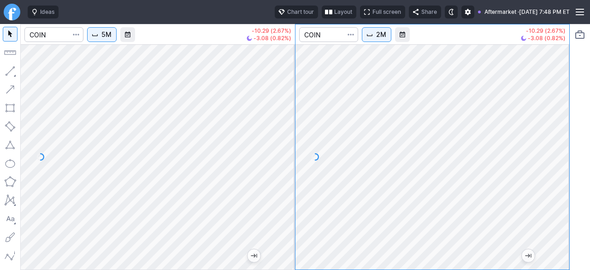
click at [569, 131] on div "5M -10.29 (2.67%) -3.08 (0.82%) 2M -10.29 (2.67%) -3.08 (0.82%)" at bounding box center [294, 147] width 549 height 246
click at [558, 122] on div at bounding box center [432, 156] width 274 height 225
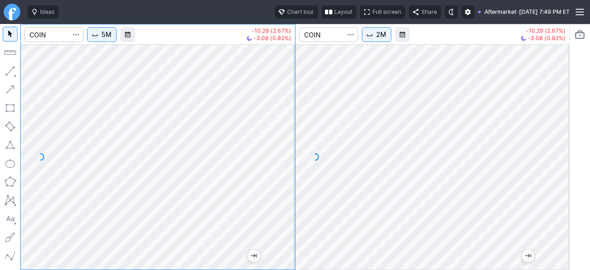
drag, startPoint x: 285, startPoint y: 215, endPoint x: 287, endPoint y: 144, distance: 71.5
click at [289, 159] on div at bounding box center [285, 154] width 19 height 202
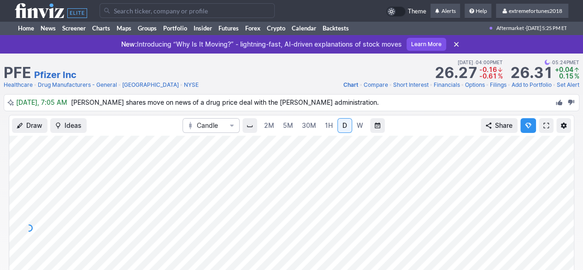
click at [567, 245] on div at bounding box center [563, 225] width 19 height 161
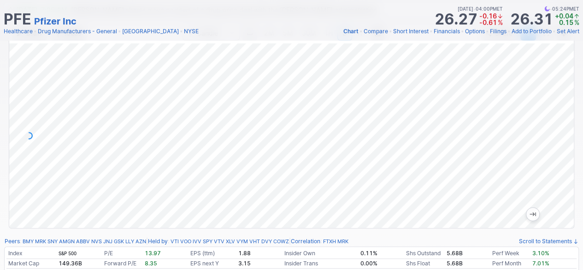
drag, startPoint x: 563, startPoint y: 119, endPoint x: 566, endPoint y: 127, distance: 8.3
click at [566, 127] on div at bounding box center [563, 133] width 19 height 161
drag, startPoint x: 558, startPoint y: 139, endPoint x: 556, endPoint y: 154, distance: 15.7
click at [557, 154] on div at bounding box center [563, 133] width 19 height 161
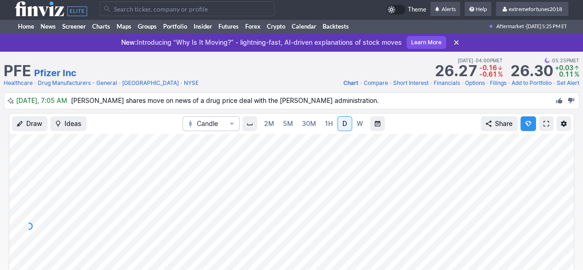
scroll to position [0, 0]
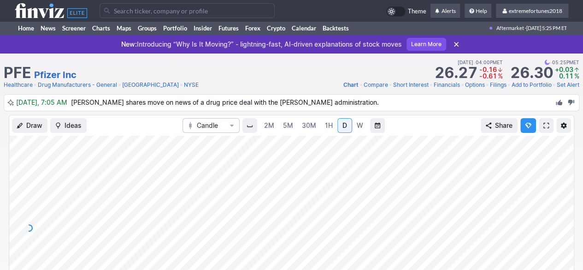
click at [360, 126] on span "W" at bounding box center [360, 125] width 6 height 8
drag, startPoint x: 562, startPoint y: 175, endPoint x: 560, endPoint y: 182, distance: 7.5
click at [560, 182] on div at bounding box center [563, 225] width 19 height 161
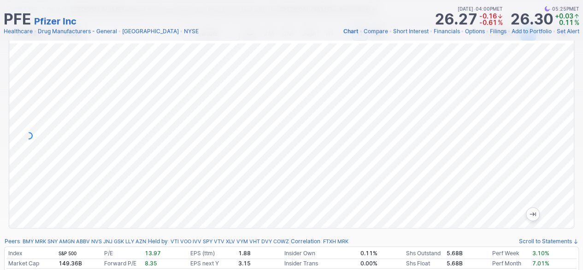
scroll to position [46, 0]
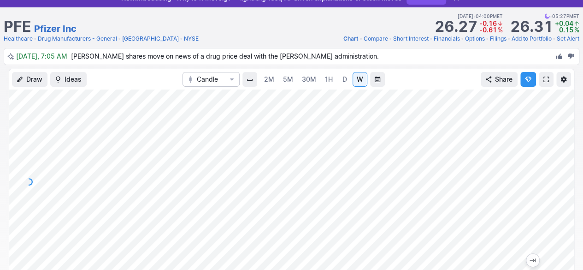
drag, startPoint x: 565, startPoint y: 218, endPoint x: 564, endPoint y: 237, distance: 18.5
click at [565, 236] on div at bounding box center [563, 179] width 19 height 161
drag, startPoint x: 565, startPoint y: 215, endPoint x: 571, endPoint y: 153, distance: 62.9
click at [571, 153] on div at bounding box center [563, 179] width 19 height 161
drag, startPoint x: 569, startPoint y: 218, endPoint x: 566, endPoint y: 176, distance: 42.5
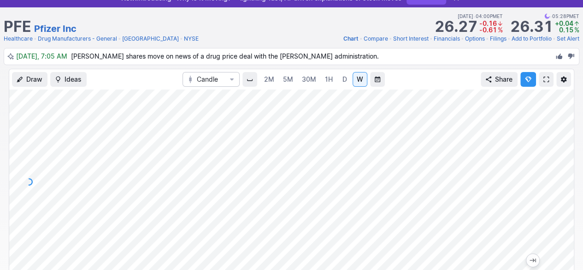
click at [566, 176] on div at bounding box center [563, 179] width 19 height 161
drag, startPoint x: 563, startPoint y: 188, endPoint x: 559, endPoint y: 214, distance: 26.5
click at [560, 212] on div at bounding box center [563, 179] width 19 height 161
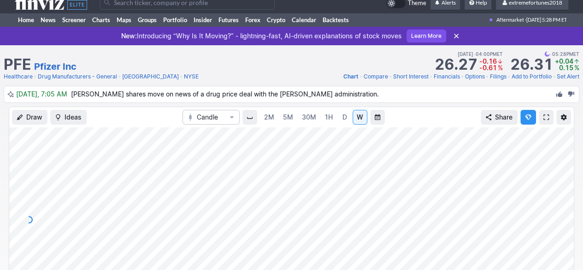
scroll to position [0, 0]
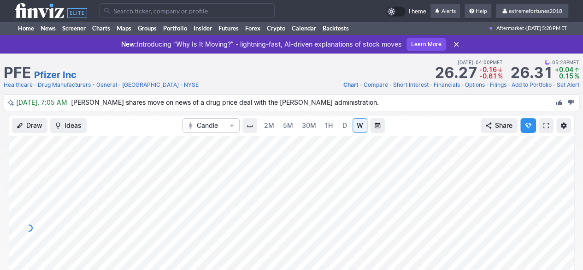
click at [231, 13] on input "Search" at bounding box center [187, 10] width 175 height 15
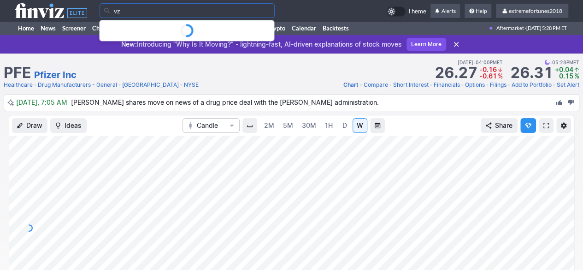
type input "vz"
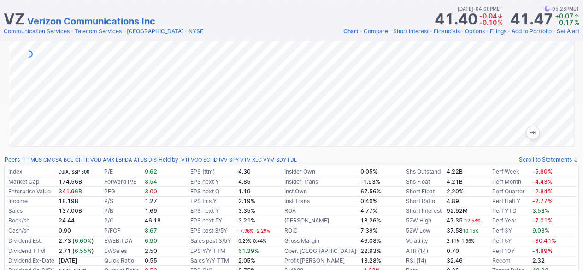
scroll to position [92, 0]
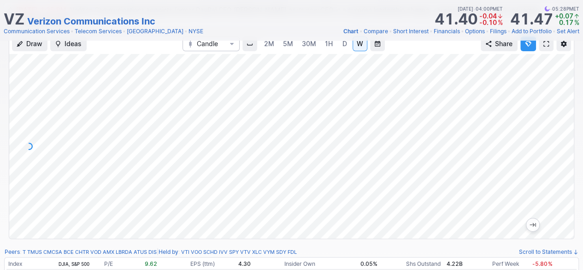
click at [563, 123] on div at bounding box center [563, 143] width 19 height 161
drag, startPoint x: 563, startPoint y: 145, endPoint x: 560, endPoint y: 179, distance: 34.3
click at [565, 178] on div at bounding box center [563, 143] width 19 height 161
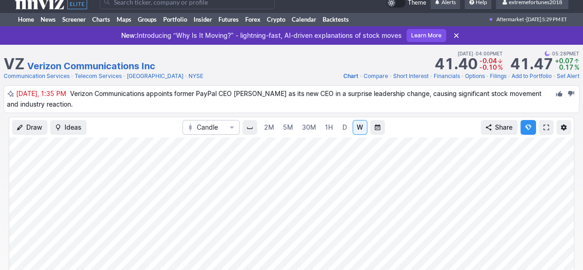
scroll to position [0, 0]
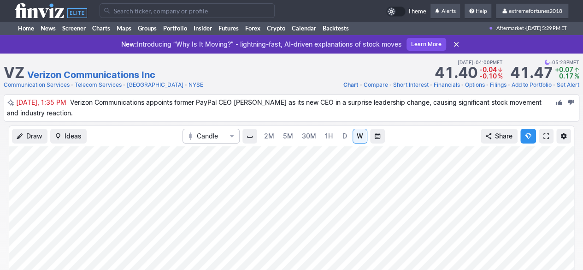
click at [173, 11] on input "Search" at bounding box center [187, 10] width 175 height 15
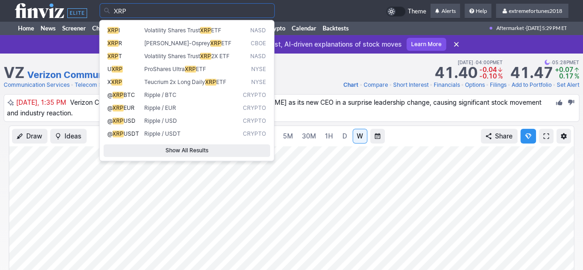
type input "XRP"
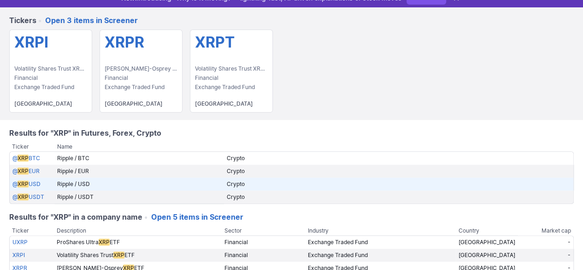
scroll to position [46, 0]
click at [28, 184] on span "XRP" at bounding box center [23, 183] width 11 height 7
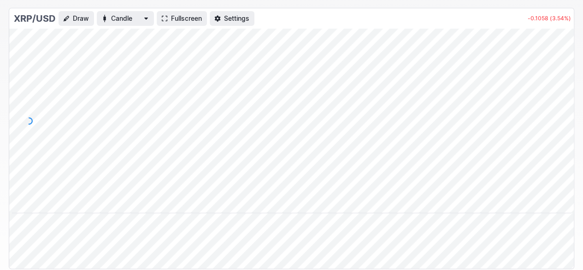
drag, startPoint x: 562, startPoint y: 147, endPoint x: 562, endPoint y: 122, distance: 24.9
click at [562, 123] on div at bounding box center [563, 118] width 19 height 161
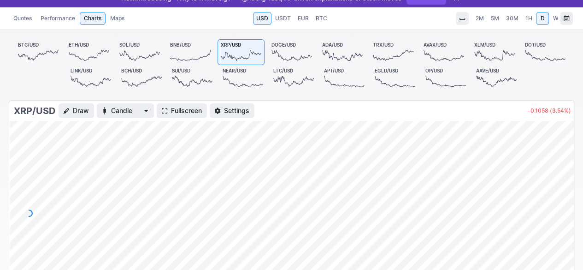
drag, startPoint x: 561, startPoint y: 179, endPoint x: 561, endPoint y: 193, distance: 13.8
click at [561, 192] on div at bounding box center [563, 210] width 19 height 161
drag, startPoint x: 563, startPoint y: 209, endPoint x: 564, endPoint y: 188, distance: 21.7
click at [564, 188] on div at bounding box center [563, 210] width 19 height 161
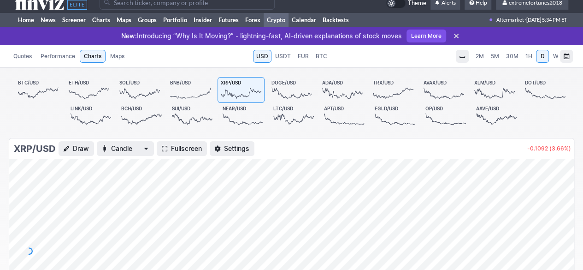
scroll to position [0, 0]
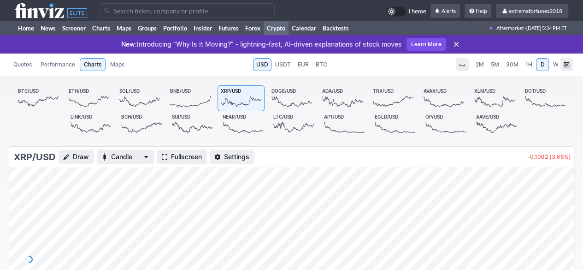
click at [137, 7] on input "Search" at bounding box center [187, 10] width 175 height 15
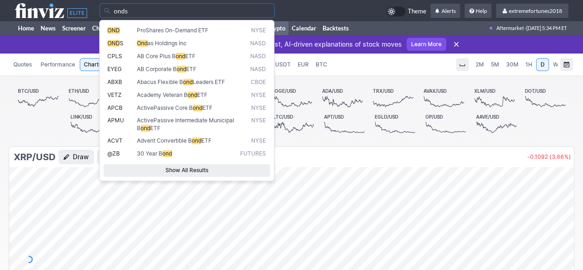
type input "onds"
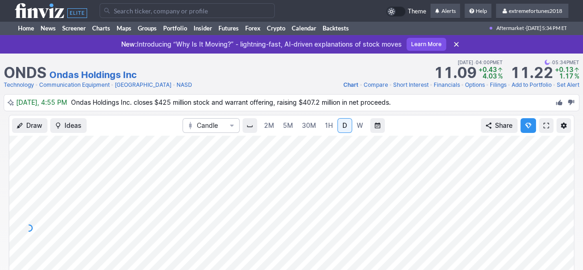
scroll to position [46, 0]
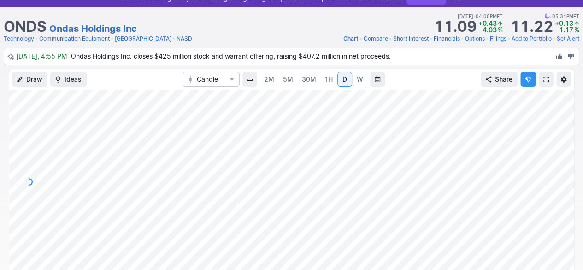
drag, startPoint x: 567, startPoint y: 197, endPoint x: 565, endPoint y: 204, distance: 7.3
click at [565, 204] on div at bounding box center [563, 179] width 19 height 161
click at [86, 39] on link "Communication Equipment" at bounding box center [74, 38] width 71 height 9
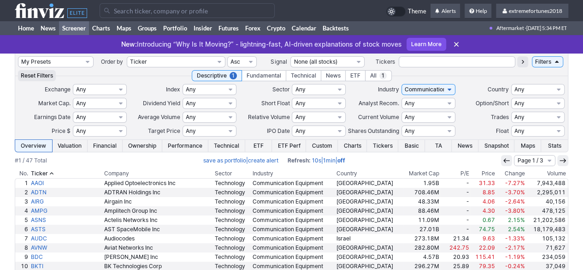
click at [547, 170] on th "Volume" at bounding box center [547, 173] width 42 height 9
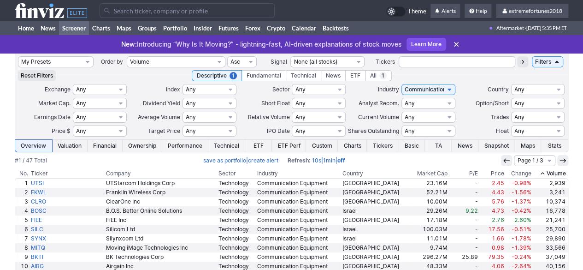
click at [548, 171] on th "Volume" at bounding box center [550, 173] width 36 height 9
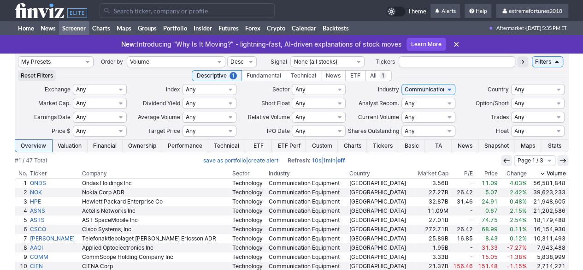
click at [136, 9] on input "Search" at bounding box center [187, 10] width 175 height 15
type input "gubt"
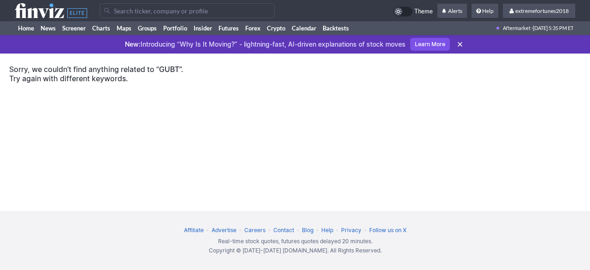
click at [139, 8] on input "Search" at bounding box center [187, 10] width 175 height 15
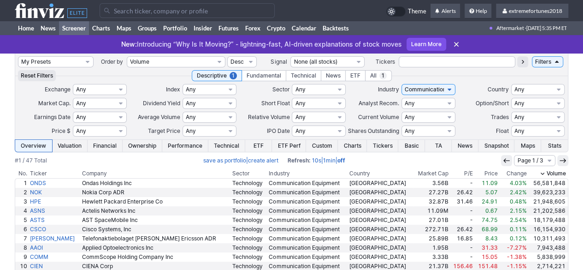
click at [121, 12] on input "Search" at bounding box center [187, 10] width 175 height 15
click at [61, 59] on select "My Presets -Save Screen -Edit Screens s: $50-100 ATR>1.5 s: $20-50 ATR>1.5 s: $…" at bounding box center [56, 61] width 76 height 11
click at [18, 56] on select "My Presets -Save Screen -Edit Screens s: $50-100 ATR>1.5 s: $20-50 ATR>1.5 s: $…" at bounding box center [56, 61] width 76 height 11
select select "My Presets"
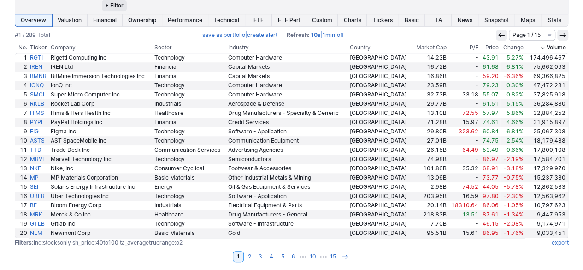
scroll to position [380, 0]
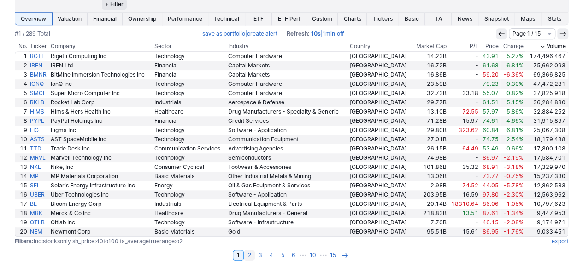
click at [253, 252] on link "2" at bounding box center [249, 254] width 11 height 11
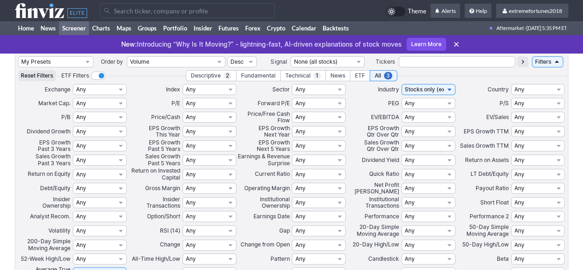
click at [156, 15] on input "Search" at bounding box center [187, 10] width 175 height 15
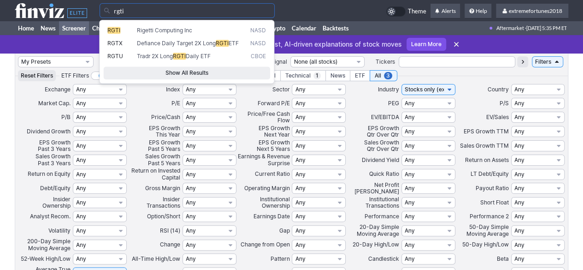
type input "rgti"
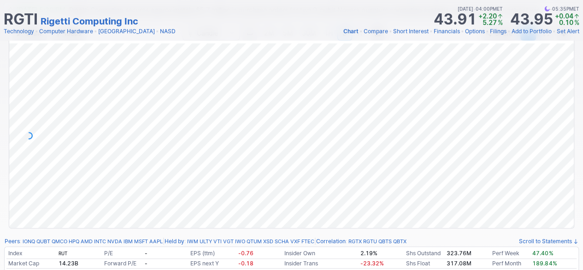
drag, startPoint x: 567, startPoint y: 166, endPoint x: 563, endPoint y: 184, distance: 18.3
click at [564, 180] on div at bounding box center [563, 133] width 19 height 161
click at [560, 154] on div at bounding box center [563, 133] width 19 height 161
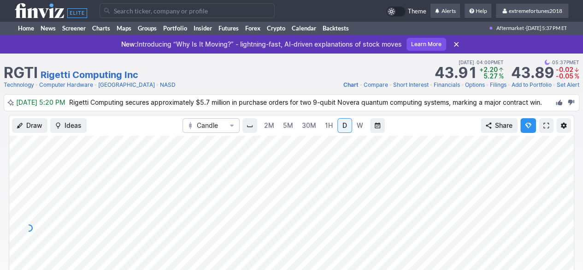
click at [59, 86] on link "Computer Hardware" at bounding box center [66, 84] width 54 height 9
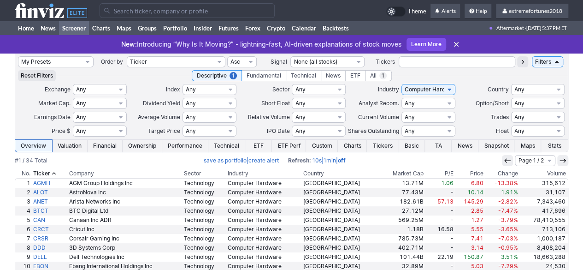
click at [129, 13] on input "Search" at bounding box center [187, 10] width 175 height 15
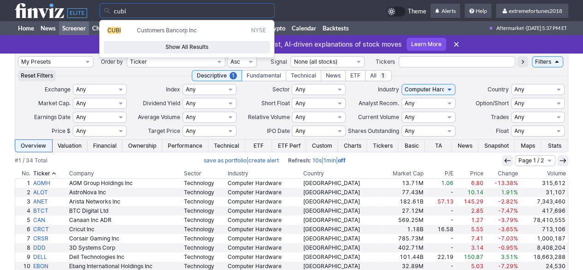
click at [138, 12] on input "cubi" at bounding box center [187, 10] width 175 height 15
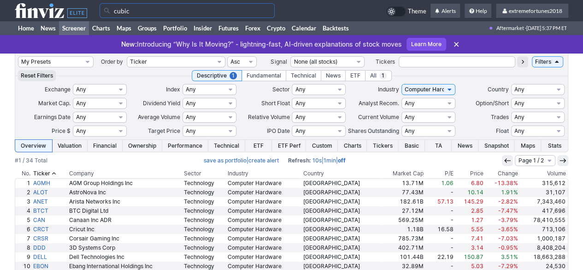
type input "cubic"
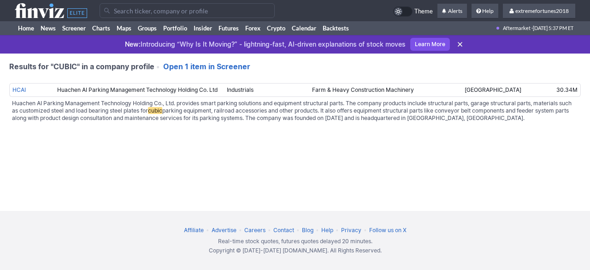
click at [143, 10] on input "Search" at bounding box center [187, 10] width 175 height 15
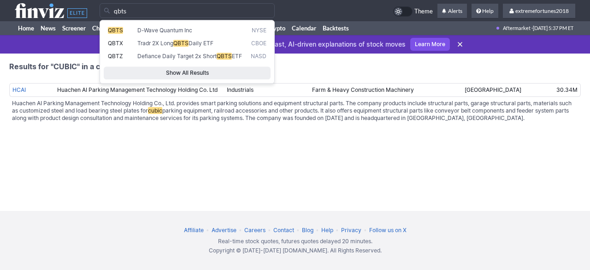
type input "qbts"
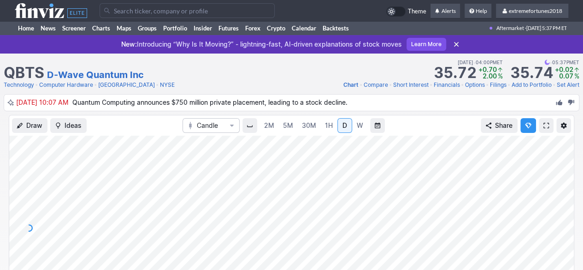
click at [81, 86] on link "Computer Hardware" at bounding box center [66, 84] width 54 height 9
click at [82, 84] on link "Computer Hardware" at bounding box center [66, 84] width 54 height 9
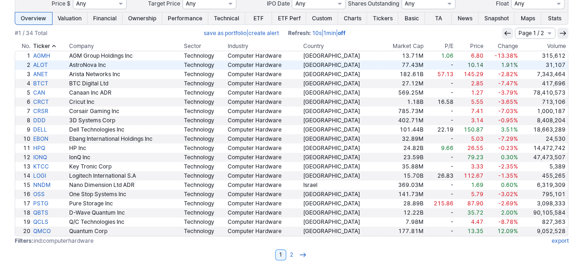
scroll to position [127, 0]
click at [559, 47] on th "Volume" at bounding box center [543, 45] width 49 height 9
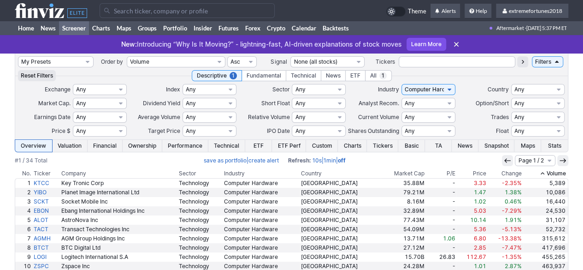
click at [551, 175] on th "Volume" at bounding box center [545, 173] width 45 height 9
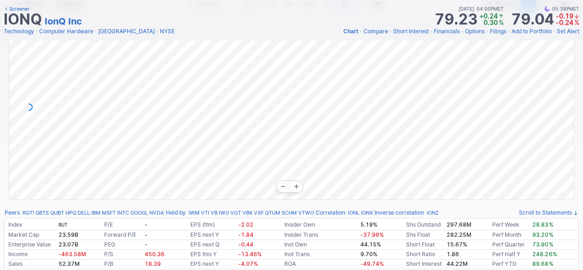
scroll to position [92, 0]
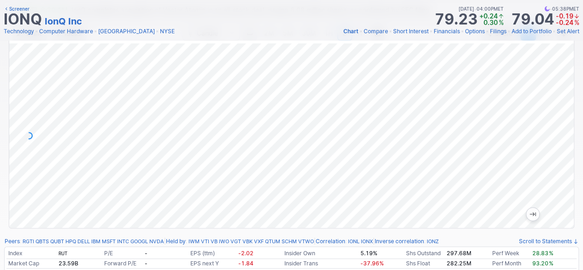
drag, startPoint x: 560, startPoint y: 106, endPoint x: 560, endPoint y: 118, distance: 11.5
click at [560, 114] on div at bounding box center [563, 133] width 19 height 161
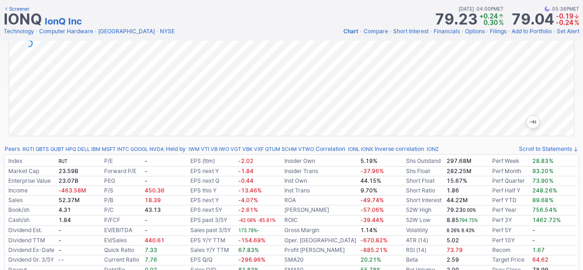
scroll to position [46, 0]
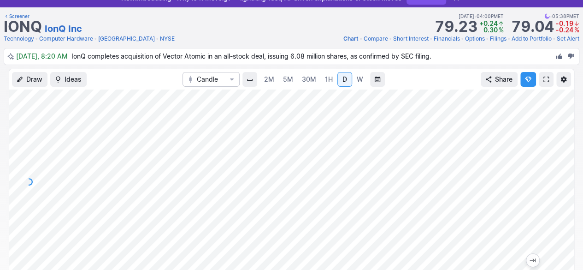
drag, startPoint x: 558, startPoint y: 179, endPoint x: 555, endPoint y: 149, distance: 29.6
click at [555, 149] on div at bounding box center [563, 179] width 19 height 161
drag, startPoint x: 563, startPoint y: 162, endPoint x: 562, endPoint y: 182, distance: 20.3
click at [564, 179] on div at bounding box center [563, 179] width 19 height 161
drag, startPoint x: 564, startPoint y: 178, endPoint x: 557, endPoint y: 211, distance: 33.4
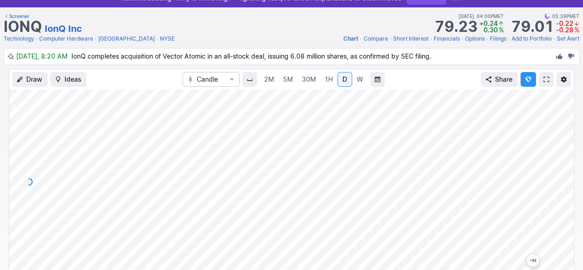
click at [557, 211] on div at bounding box center [563, 179] width 19 height 161
drag, startPoint x: 568, startPoint y: 214, endPoint x: 566, endPoint y: 186, distance: 27.7
click at [566, 186] on div at bounding box center [563, 179] width 19 height 161
drag, startPoint x: 572, startPoint y: 212, endPoint x: 564, endPoint y: 165, distance: 47.1
click at [564, 165] on div at bounding box center [563, 179] width 19 height 161
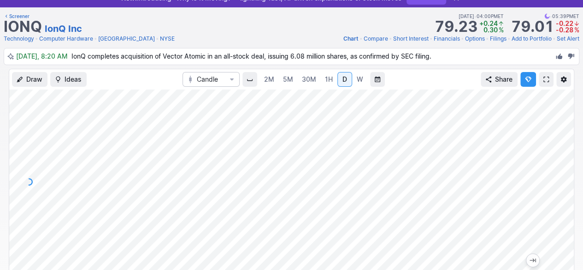
drag, startPoint x: 570, startPoint y: 226, endPoint x: 558, endPoint y: 138, distance: 88.4
click at [562, 136] on div at bounding box center [563, 179] width 19 height 161
drag, startPoint x: 561, startPoint y: 189, endPoint x: 561, endPoint y: 176, distance: 12.4
click at [561, 176] on div at bounding box center [563, 179] width 19 height 161
drag, startPoint x: 560, startPoint y: 162, endPoint x: 559, endPoint y: 171, distance: 9.8
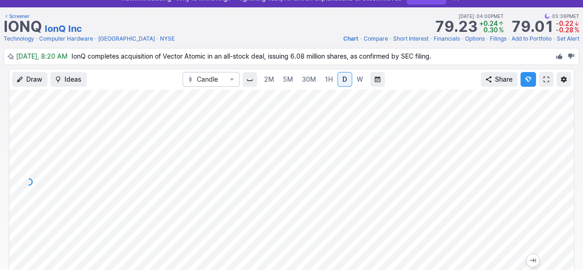
click at [559, 171] on div at bounding box center [563, 179] width 19 height 161
drag, startPoint x: 564, startPoint y: 179, endPoint x: 562, endPoint y: 140, distance: 39.7
click at [562, 141] on div at bounding box center [563, 179] width 19 height 161
drag, startPoint x: 560, startPoint y: 200, endPoint x: 536, endPoint y: 253, distance: 58.1
click at [537, 256] on div at bounding box center [291, 181] width 565 height 184
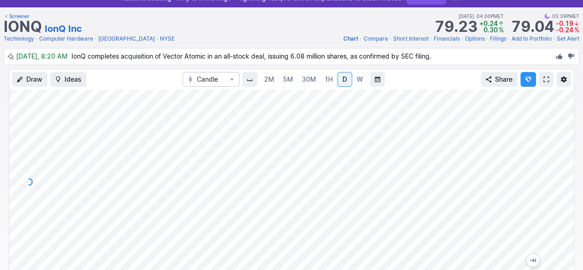
click at [554, 192] on div at bounding box center [291, 181] width 565 height 184
drag, startPoint x: 568, startPoint y: 185, endPoint x: 566, endPoint y: 149, distance: 36.5
click at [568, 148] on div at bounding box center [563, 179] width 19 height 161
drag, startPoint x: 558, startPoint y: 211, endPoint x: 561, endPoint y: 130, distance: 80.3
click at [561, 130] on div at bounding box center [563, 179] width 19 height 161
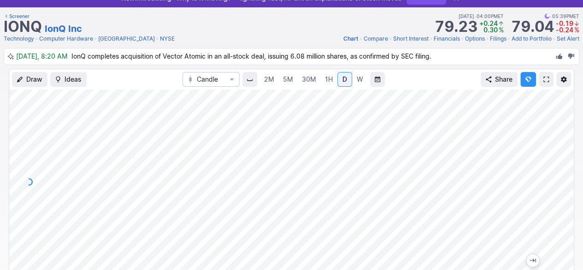
drag, startPoint x: 564, startPoint y: 199, endPoint x: 560, endPoint y: 139, distance: 59.5
click at [560, 139] on div at bounding box center [563, 179] width 19 height 161
click at [563, 182] on div at bounding box center [563, 179] width 19 height 161
click at [569, 212] on div at bounding box center [563, 179] width 19 height 161
click at [549, 179] on div at bounding box center [291, 181] width 565 height 184
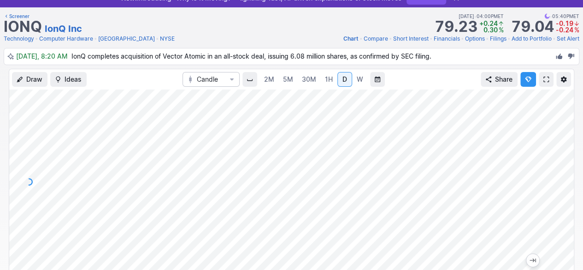
drag, startPoint x: 559, startPoint y: 144, endPoint x: 137, endPoint y: 260, distance: 437.0
click at [125, 265] on div at bounding box center [291, 181] width 565 height 184
drag, startPoint x: 566, startPoint y: 132, endPoint x: 556, endPoint y: 216, distance: 84.5
click at [557, 216] on div at bounding box center [563, 179] width 19 height 161
drag, startPoint x: 560, startPoint y: 152, endPoint x: 558, endPoint y: 197, distance: 45.7
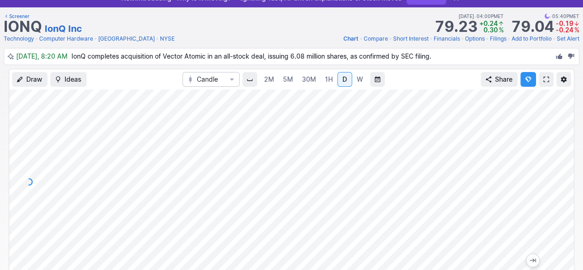
click at [558, 197] on div at bounding box center [563, 179] width 19 height 161
drag, startPoint x: 572, startPoint y: 153, endPoint x: 563, endPoint y: 189, distance: 36.9
click at [563, 189] on div at bounding box center [563, 179] width 19 height 161
